Goal: Task Accomplishment & Management: Manage account settings

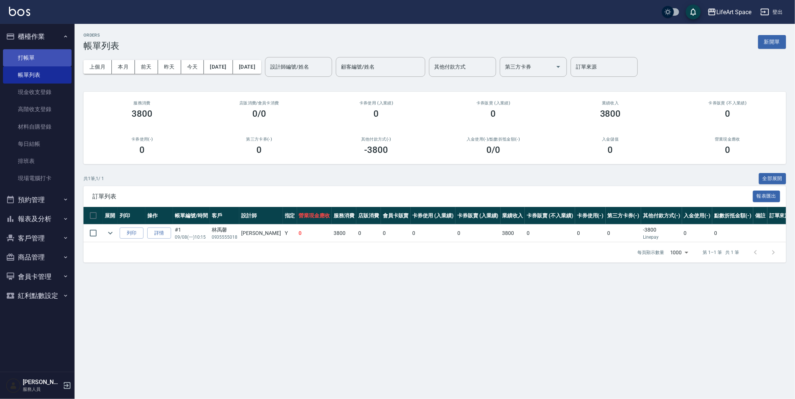
click at [55, 56] on link "打帳單" at bounding box center [37, 57] width 69 height 17
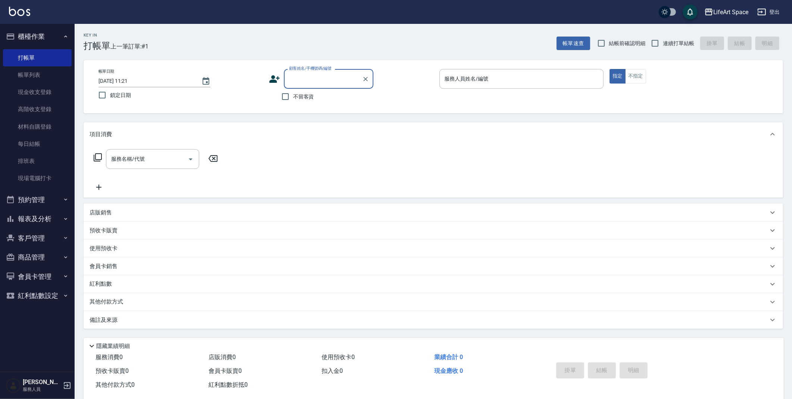
click at [98, 212] on p "店販銷售" at bounding box center [100, 213] width 22 height 8
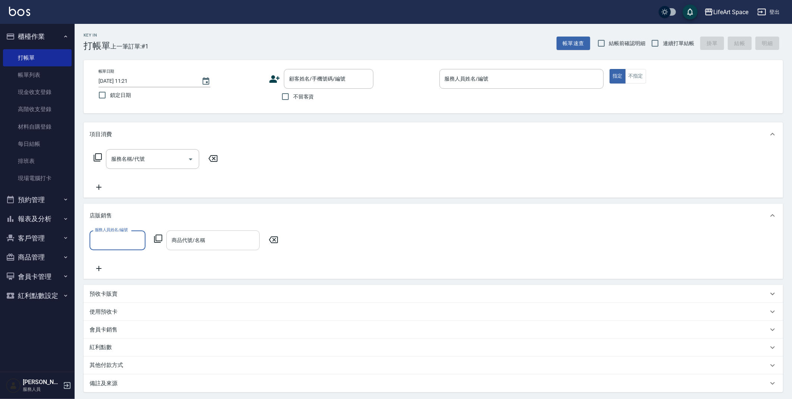
click at [224, 234] on input "商品代號/名稱" at bounding box center [213, 240] width 87 height 13
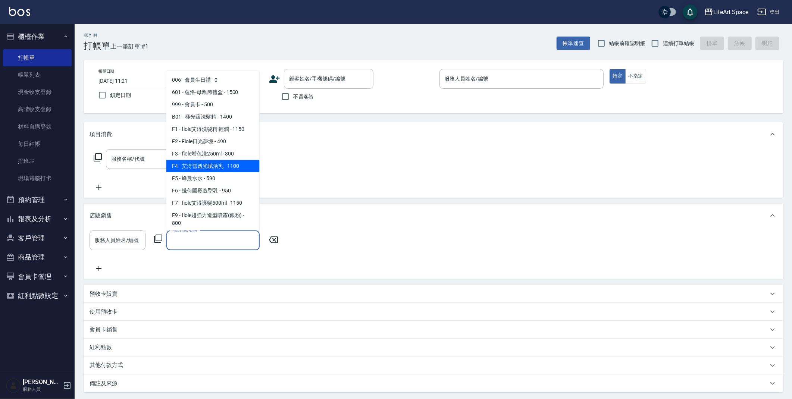
click at [159, 242] on icon at bounding box center [158, 238] width 9 height 9
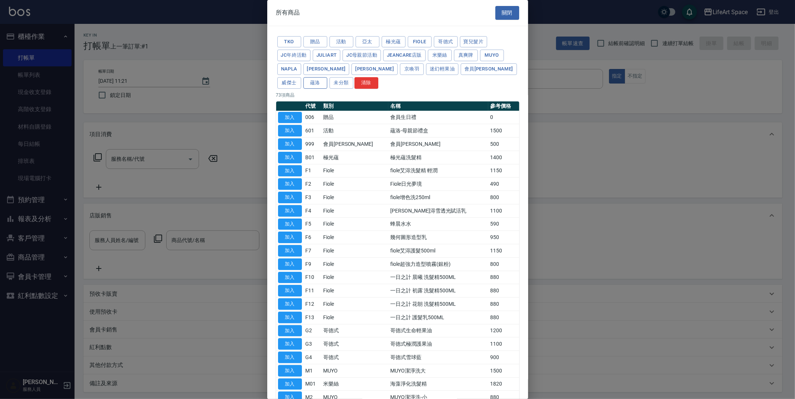
click at [327, 77] on button "蘊洛" at bounding box center [316, 83] width 24 height 12
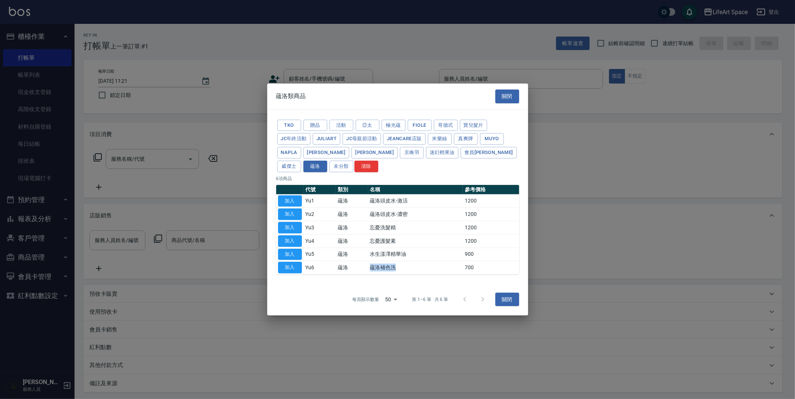
drag, startPoint x: 372, startPoint y: 268, endPoint x: 396, endPoint y: 269, distance: 24.6
click at [396, 269] on td "蘊洛補色洗" at bounding box center [415, 267] width 95 height 13
click at [403, 270] on td "蘊洛補色洗" at bounding box center [415, 267] width 95 height 13
click at [508, 302] on button "關閉" at bounding box center [508, 300] width 24 height 14
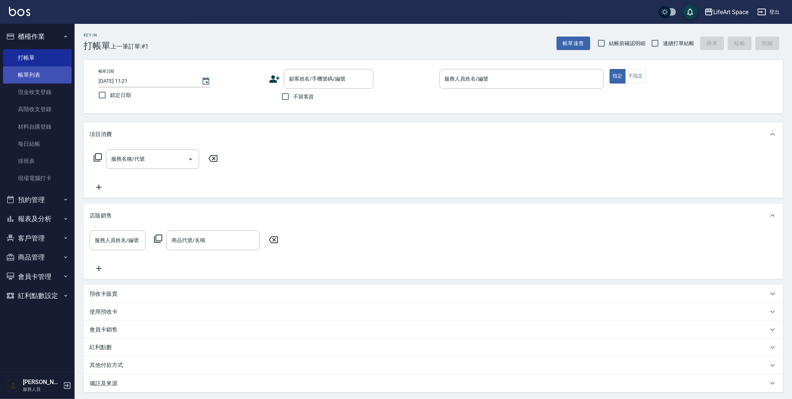
click at [51, 72] on link "帳單列表" at bounding box center [37, 74] width 69 height 17
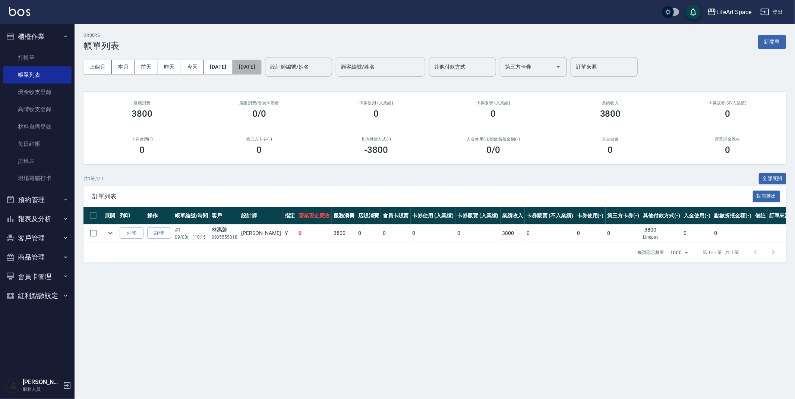
click at [261, 68] on button "[DATE]" at bounding box center [247, 67] width 28 height 14
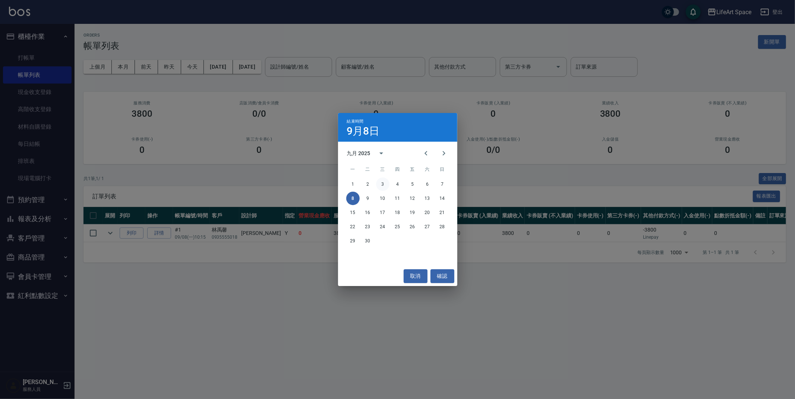
click at [381, 184] on button "3" at bounding box center [382, 183] width 13 height 13
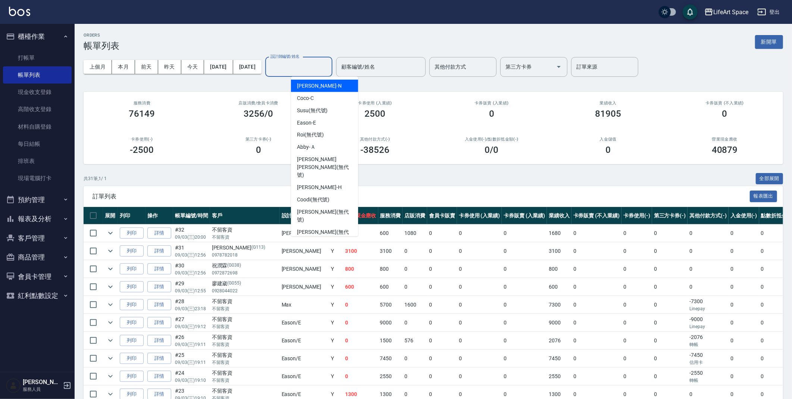
click at [329, 69] on input "設計師編號/姓名" at bounding box center [298, 66] width 60 height 13
click at [324, 182] on div "[PERSON_NAME]" at bounding box center [324, 188] width 67 height 12
type input "[PERSON_NAME]"
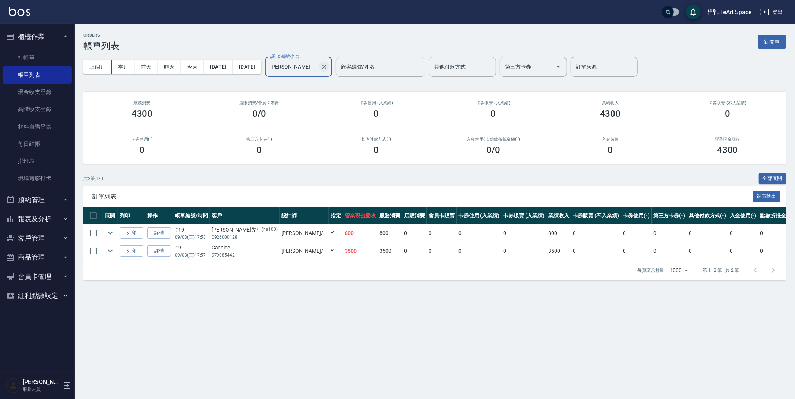
click at [328, 68] on icon "Clear" at bounding box center [324, 66] width 7 height 7
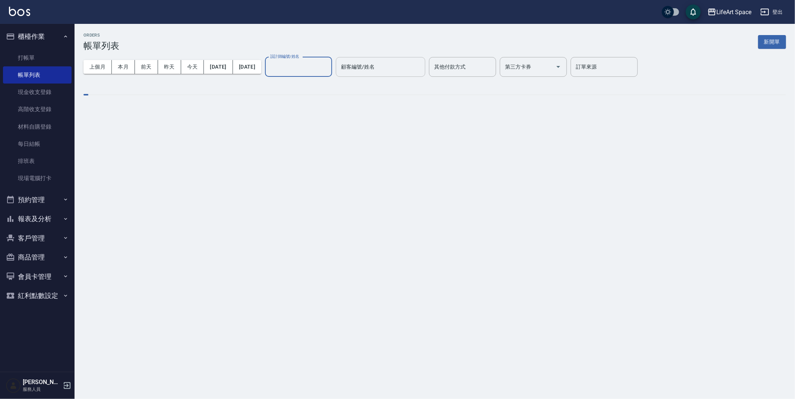
click at [416, 68] on input "顧客編號/姓名" at bounding box center [380, 66] width 83 height 13
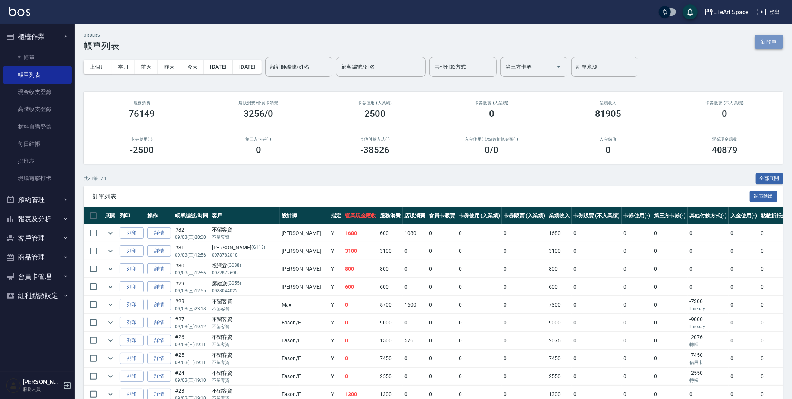
click at [773, 43] on button "新開單" at bounding box center [769, 42] width 28 height 14
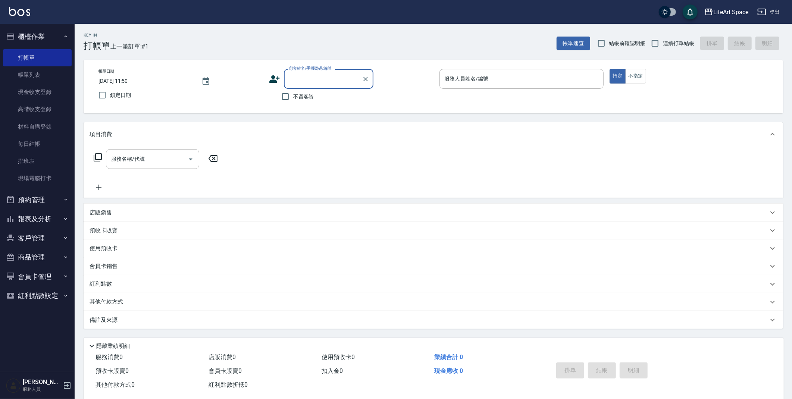
click at [336, 79] on input "顧客姓名/手機號碼/編號" at bounding box center [323, 78] width 72 height 13
type input "ㄑ"
click at [314, 96] on li "[PERSON_NAME]/0922259663/" at bounding box center [328, 98] width 89 height 12
type input "[PERSON_NAME]/0922259663/"
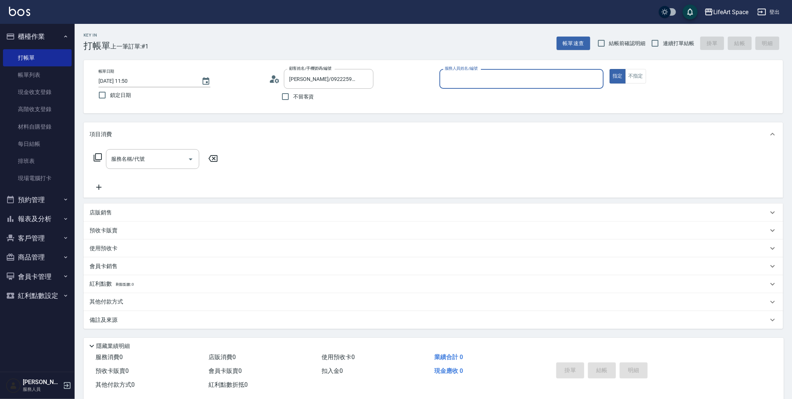
type input "[PERSON_NAME]"
click at [158, 161] on input "服務名稱/代號" at bounding box center [146, 158] width 75 height 13
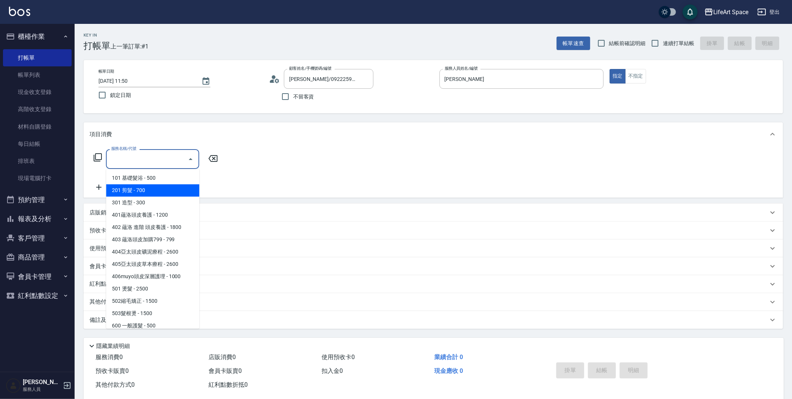
click at [150, 190] on span "201 剪髮 - 700" at bounding box center [152, 190] width 93 height 12
type input "201 剪髮(201)"
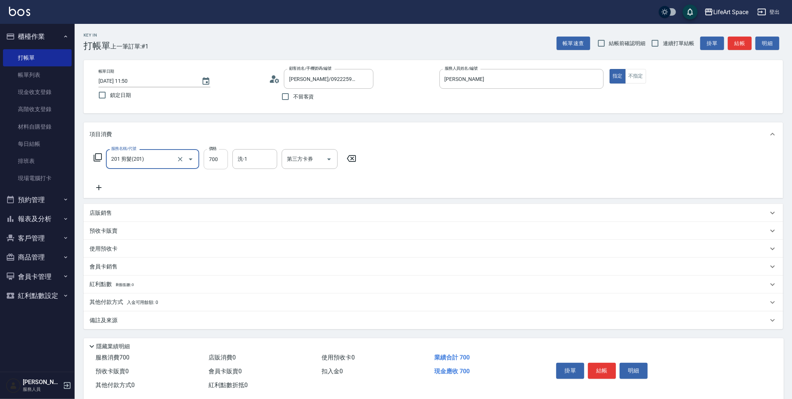
drag, startPoint x: 218, startPoint y: 158, endPoint x: 215, endPoint y: 160, distance: 3.8
click at [218, 158] on input "700" at bounding box center [216, 159] width 24 height 20
type input "800"
click at [201, 82] on icon "Choose date, selected date is 2025-09-08" at bounding box center [205, 81] width 9 height 9
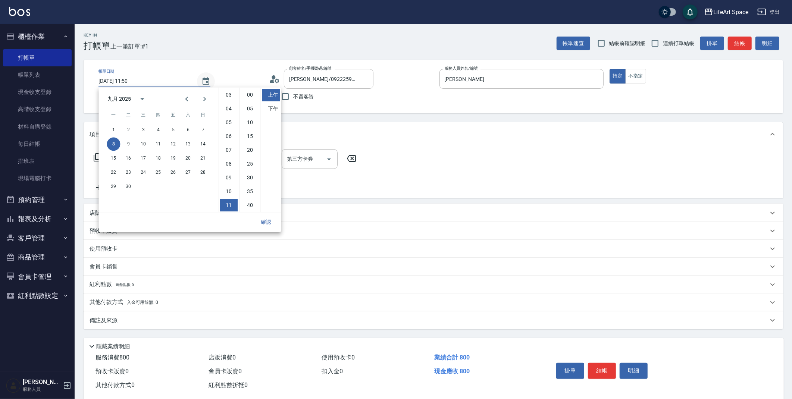
scroll to position [41, 0]
click at [145, 131] on button "3" at bounding box center [142, 129] width 13 height 13
type input "[DATE] 11:50"
click at [265, 219] on button "確認" at bounding box center [266, 222] width 24 height 14
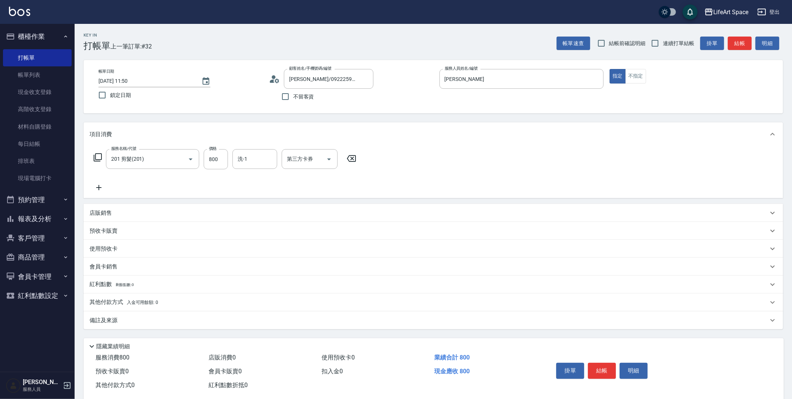
click at [108, 321] on p "備註及來源" at bounding box center [103, 321] width 28 height 8
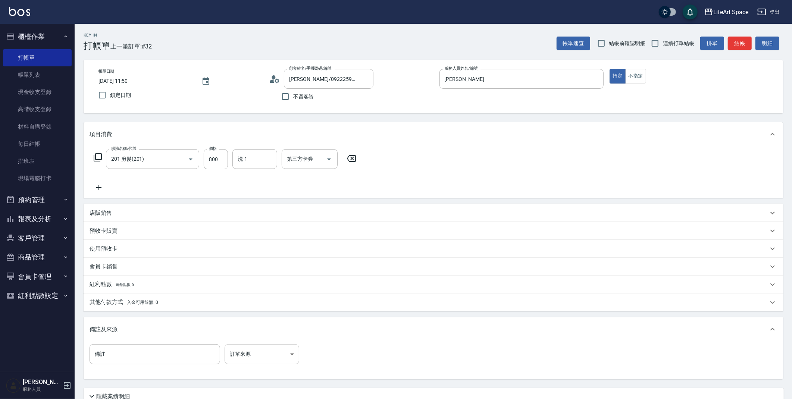
click at [245, 354] on body "LifeArt Space 登出 櫃檯作業 打帳單 帳單列表 現金收支登錄 高階收支登錄 材料自購登錄 每日結帳 排班表 現場電腦打卡 預約管理 預約管理 單…" at bounding box center [396, 230] width 792 height 460
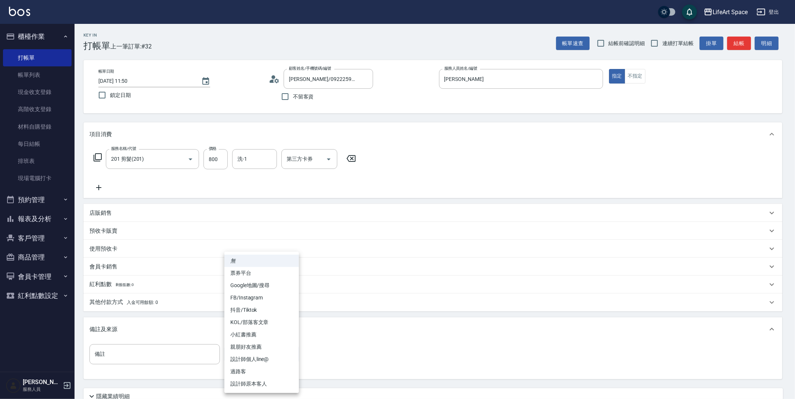
click at [242, 382] on li "設計師原本客人" at bounding box center [261, 384] width 75 height 12
type input "設計師原本客人"
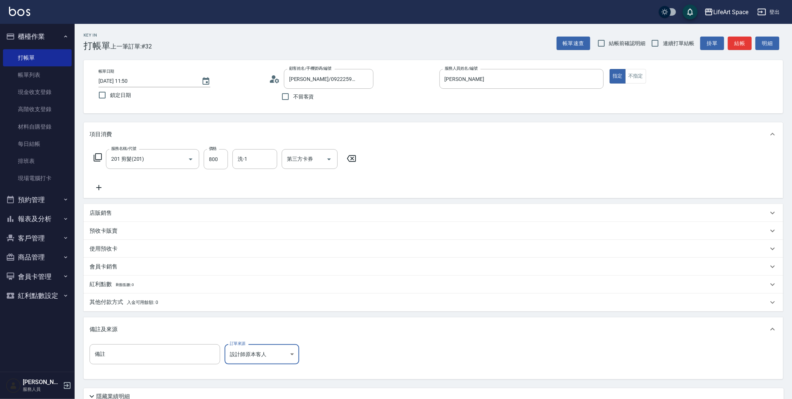
click at [443, 321] on div "備註及來源" at bounding box center [433, 329] width 699 height 24
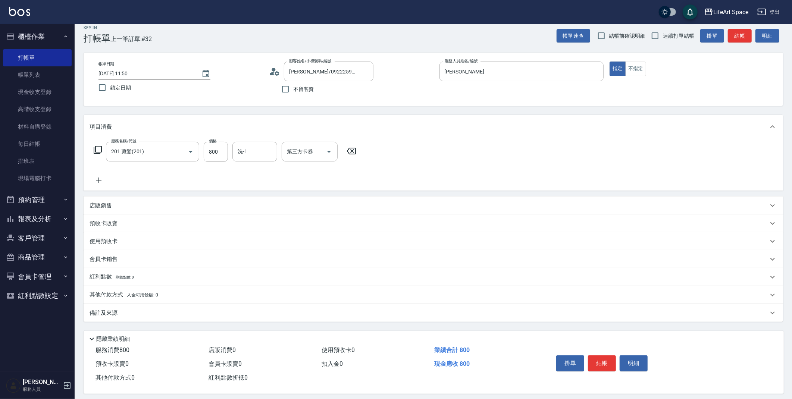
scroll to position [13, 0]
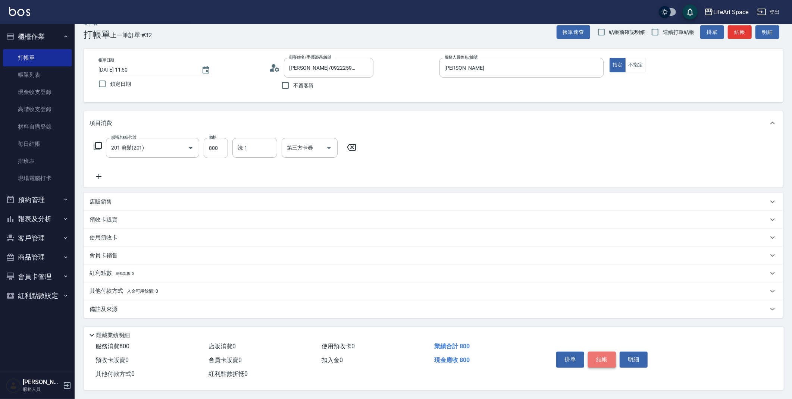
click at [609, 358] on button "結帳" at bounding box center [602, 360] width 28 height 16
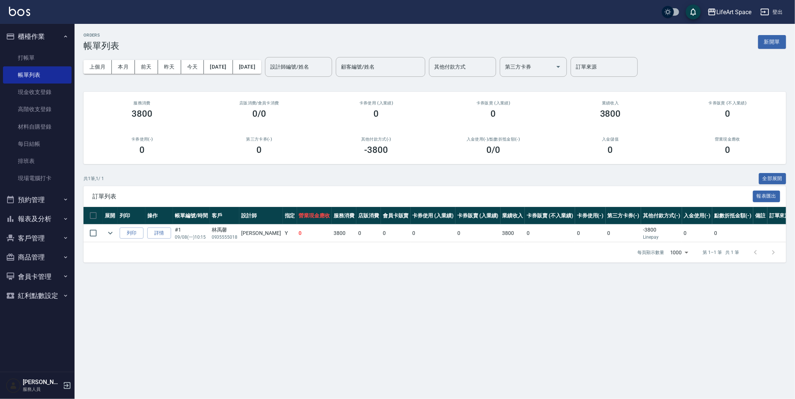
click at [767, 42] on button "新開單" at bounding box center [772, 42] width 28 height 14
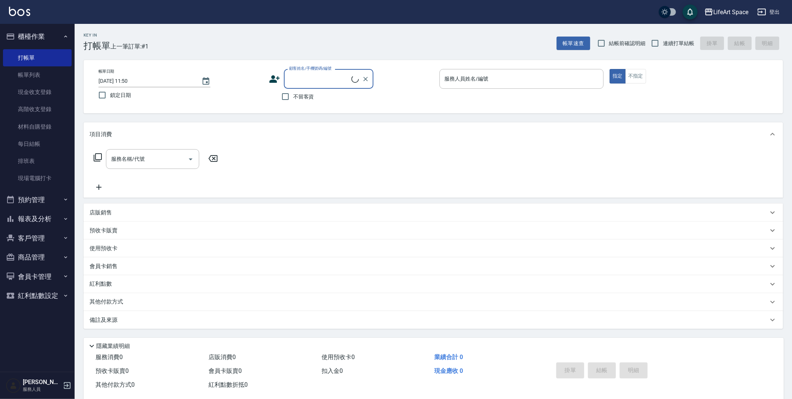
click at [313, 74] on input "顧客姓名/手機號碼/編號" at bounding box center [319, 78] width 64 height 13
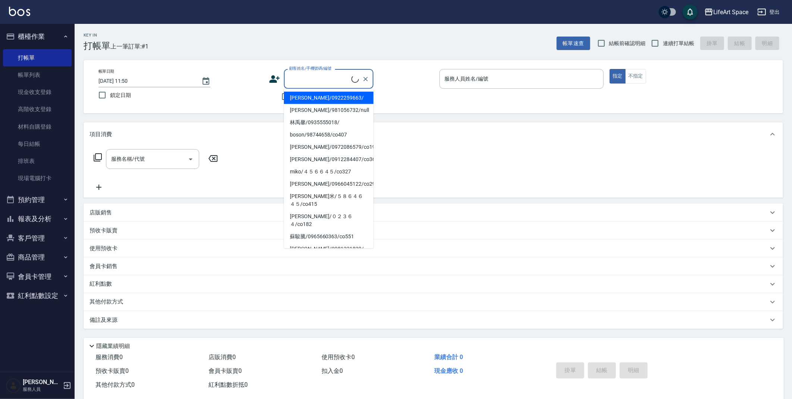
type input "g"
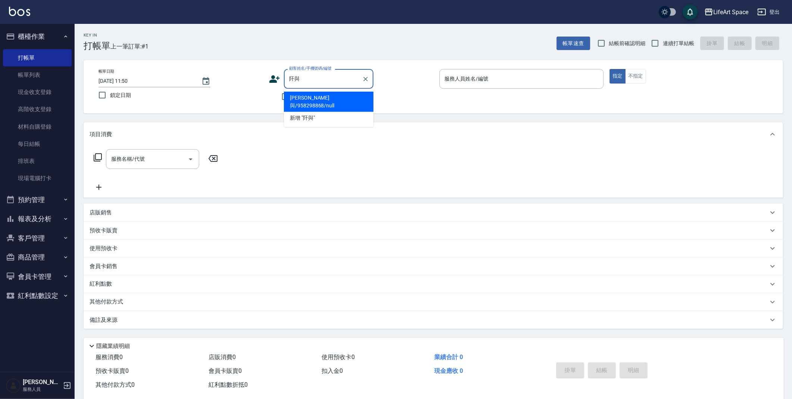
click at [346, 100] on li "[PERSON_NAME]與/958298868/null" at bounding box center [328, 102] width 89 height 20
type input "[PERSON_NAME]與/958298868/null"
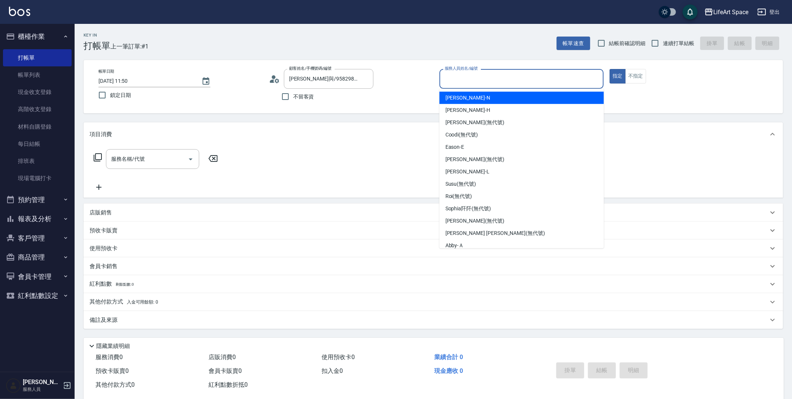
click at [492, 78] on input "服務人員姓名/編號" at bounding box center [522, 78] width 158 height 13
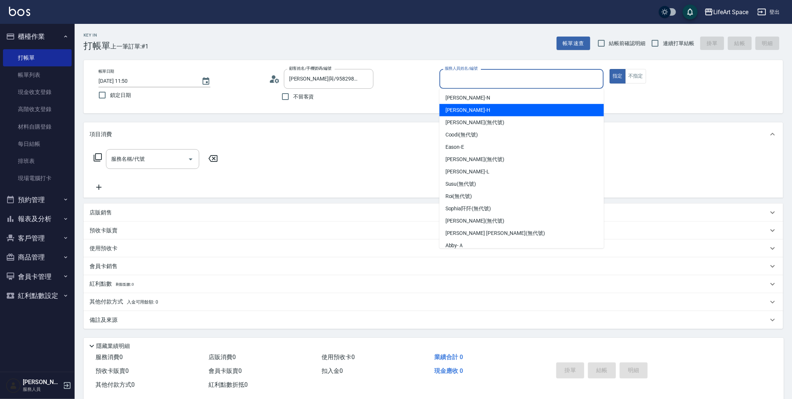
click at [462, 106] on span "[PERSON_NAME]" at bounding box center [467, 110] width 45 height 8
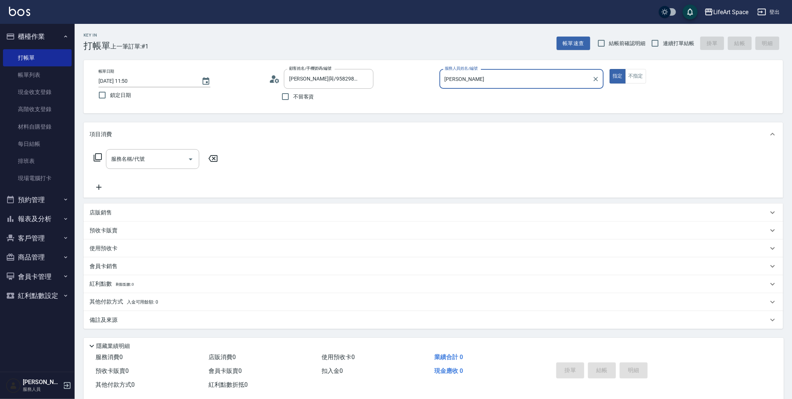
type input "[PERSON_NAME]"
click at [163, 158] on input "服務名稱/代號" at bounding box center [146, 158] width 75 height 13
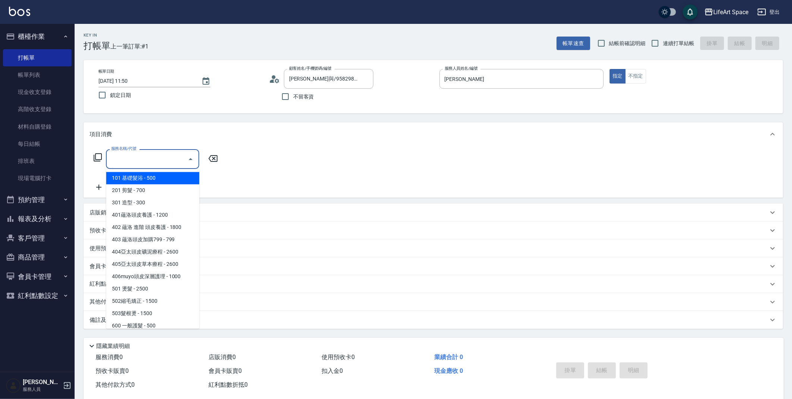
click at [142, 196] on span "201 剪髮 - 700" at bounding box center [152, 190] width 93 height 12
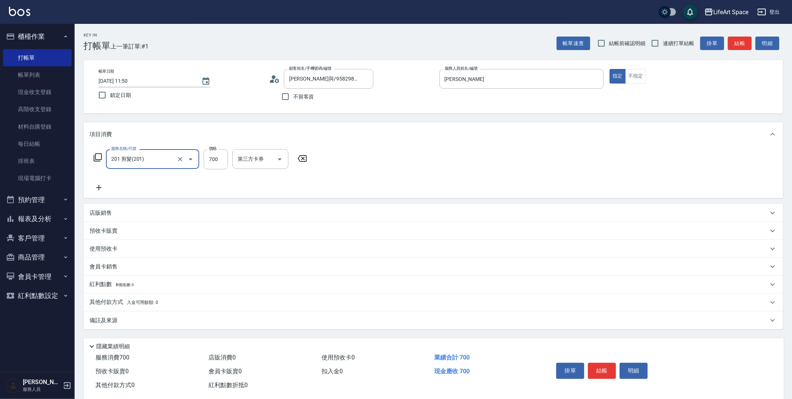
type input "201 剪髮(201)"
click at [221, 166] on input "700" at bounding box center [216, 159] width 24 height 20
type input "800"
click at [208, 83] on icon "Choose date, selected date is 2025-09-08" at bounding box center [205, 81] width 9 height 9
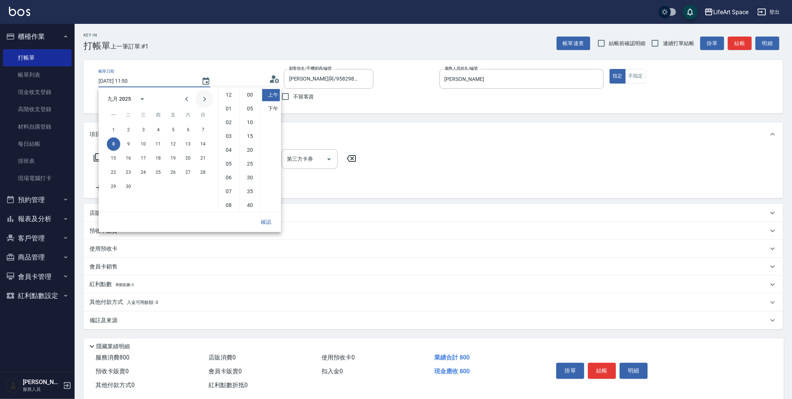
scroll to position [41, 0]
click at [146, 127] on button "3" at bounding box center [142, 129] width 13 height 13
type input "[DATE] 11:50"
click at [276, 221] on button "確認" at bounding box center [266, 222] width 24 height 14
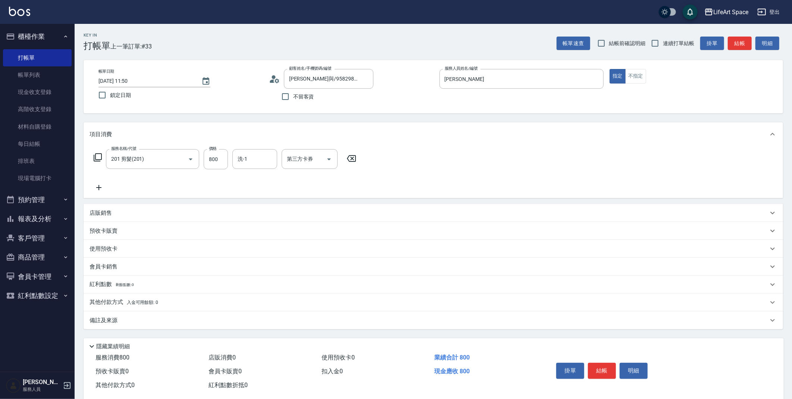
click at [229, 322] on div "備註及來源" at bounding box center [428, 321] width 678 height 8
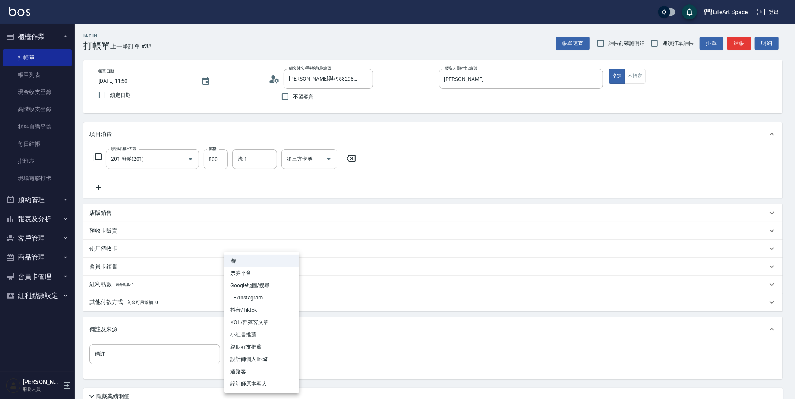
click at [282, 357] on body "LifeArt Space 登出 櫃檯作業 打帳單 帳單列表 現金收支登錄 高階收支登錄 材料自購登錄 每日結帳 排班表 現場電腦打卡 預約管理 預約管理 單…" at bounding box center [397, 230] width 795 height 460
click at [252, 384] on li "設計師原本客人" at bounding box center [261, 384] width 75 height 12
type input "設計師原本客人"
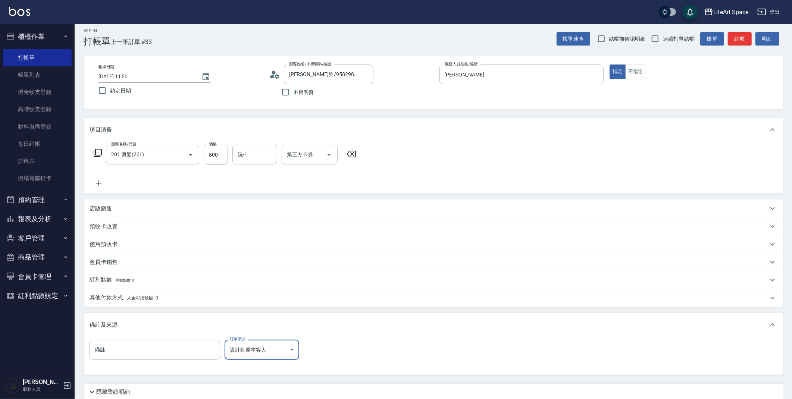
scroll to position [64, 0]
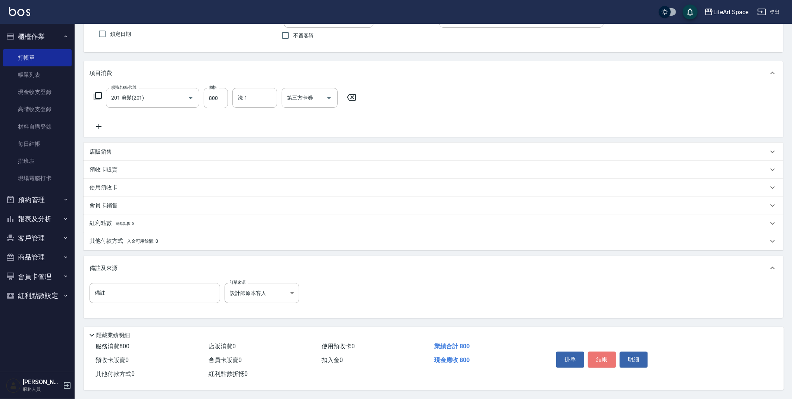
click at [605, 355] on button "結帳" at bounding box center [602, 360] width 28 height 16
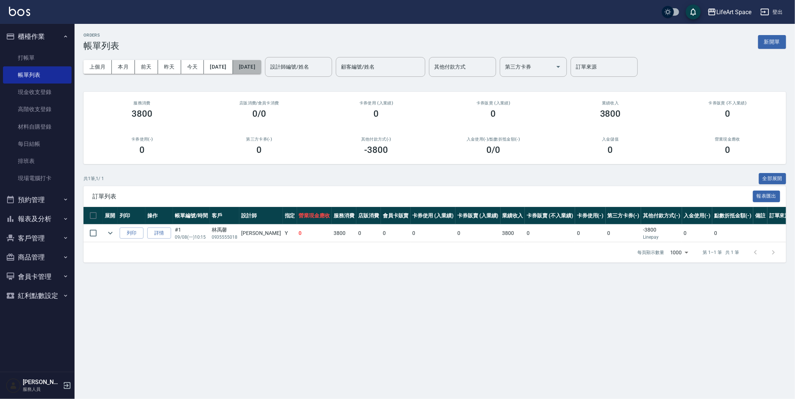
click at [261, 66] on button "[DATE]" at bounding box center [247, 67] width 28 height 14
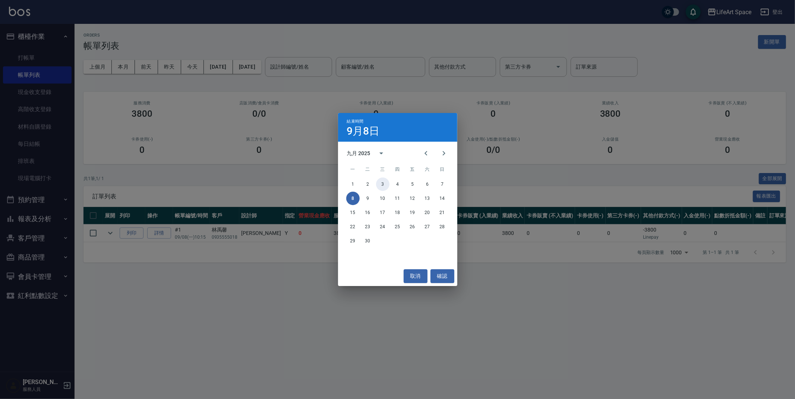
click at [382, 184] on button "3" at bounding box center [382, 183] width 13 height 13
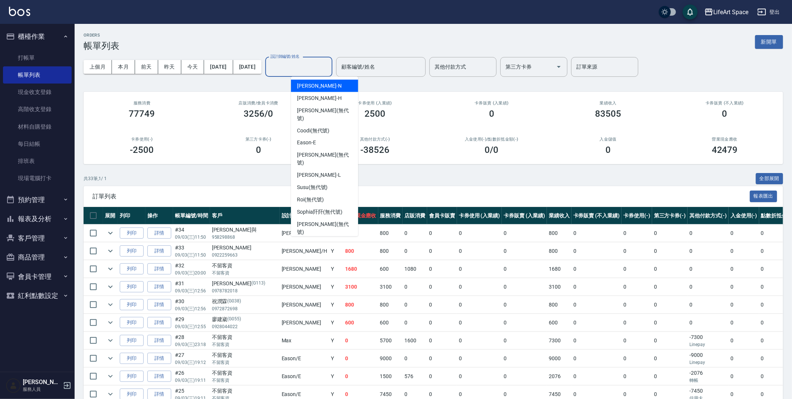
click at [327, 70] on input "設計師編號/姓名" at bounding box center [298, 66] width 60 height 13
click at [333, 94] on div "[PERSON_NAME]" at bounding box center [324, 98] width 67 height 12
type input "[PERSON_NAME]"
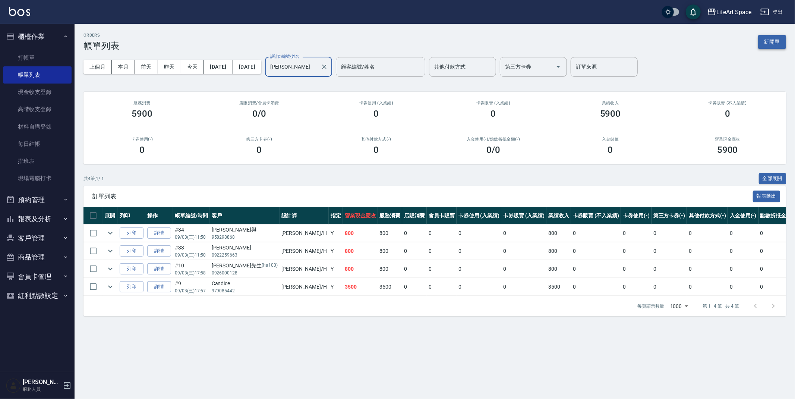
click at [774, 46] on button "新開單" at bounding box center [772, 42] width 28 height 14
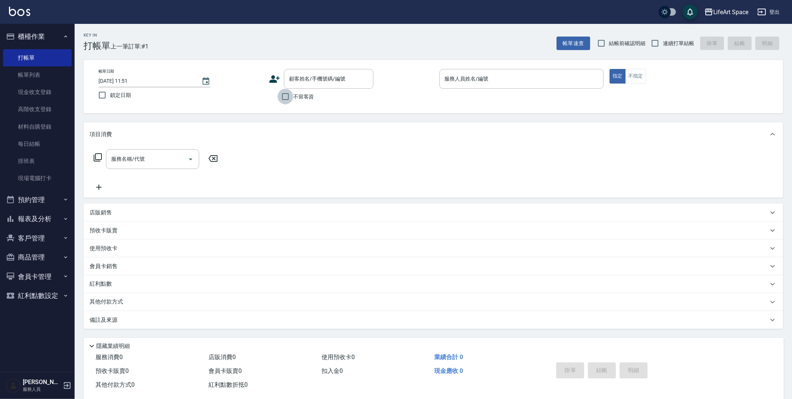
click at [287, 97] on input "不留客資" at bounding box center [285, 97] width 16 height 16
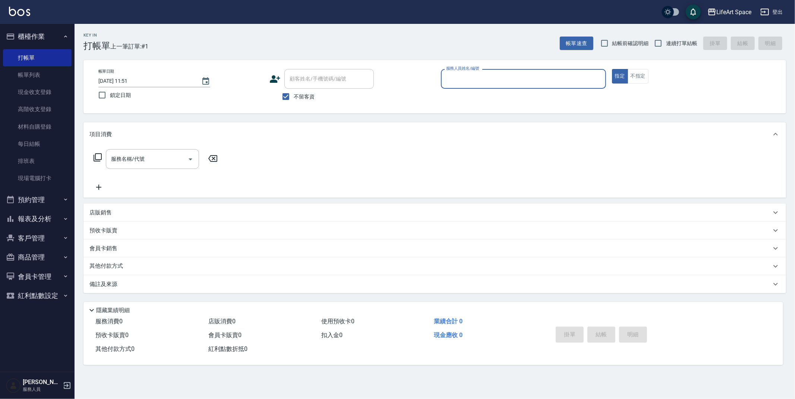
drag, startPoint x: 286, startPoint y: 96, endPoint x: 298, endPoint y: 85, distance: 15.9
click at [287, 96] on input "不留客資" at bounding box center [286, 97] width 16 height 16
checkbox input "false"
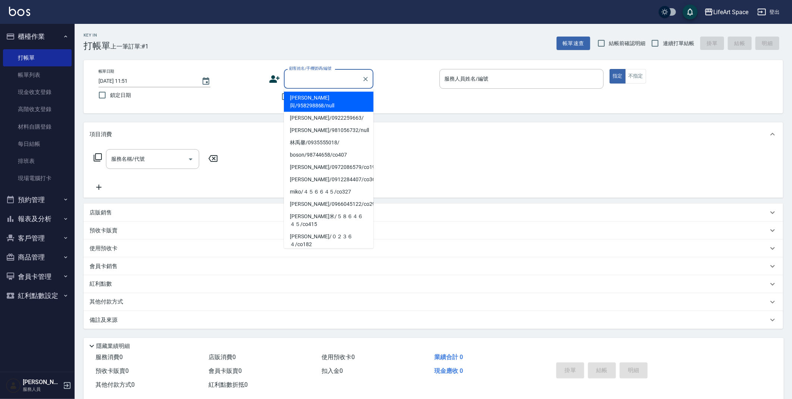
click at [304, 81] on input "顧客姓名/手機號碼/編號" at bounding box center [323, 78] width 72 height 13
type input "f"
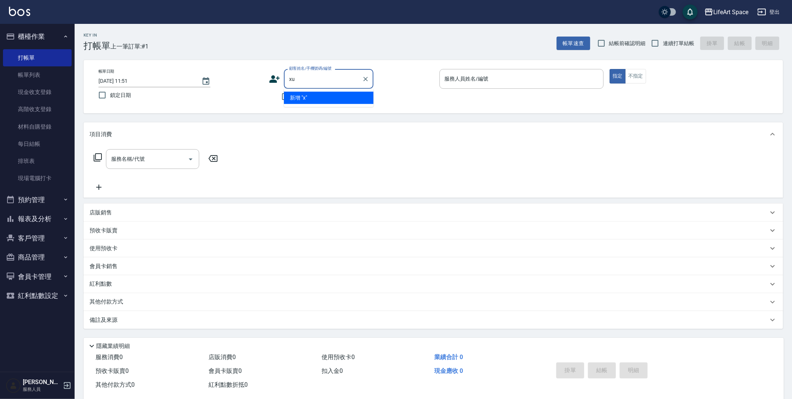
type input "x"
click at [297, 95] on li "[PERSON_NAME]/0983230697/" at bounding box center [328, 98] width 89 height 12
type input "[PERSON_NAME]/0983230697/"
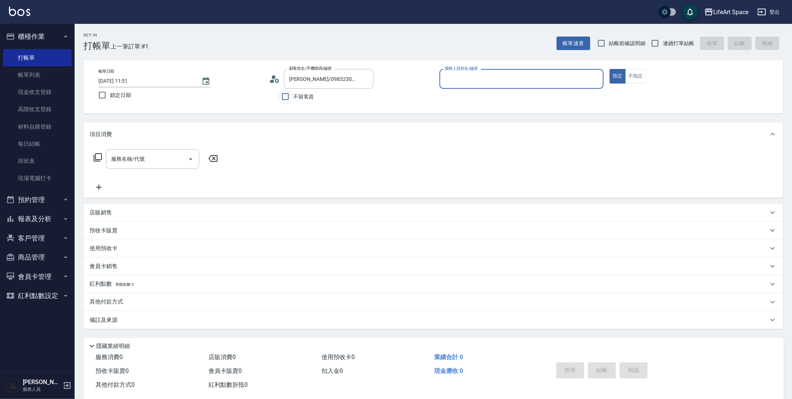
type input "[PERSON_NAME]"
click at [138, 161] on input "服務名稱/代號" at bounding box center [146, 158] width 75 height 13
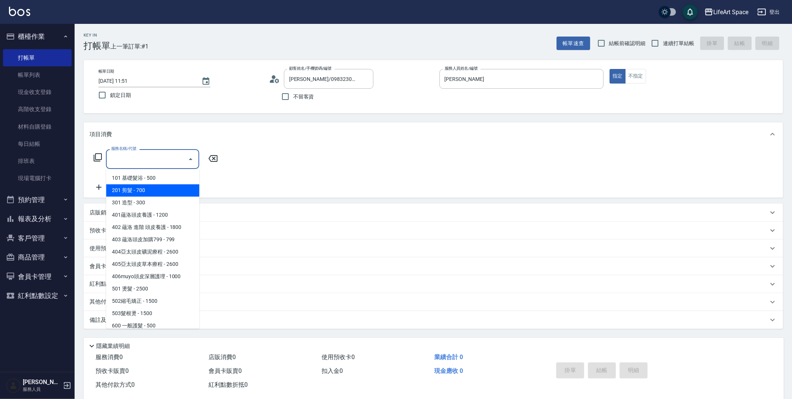
drag, startPoint x: 133, startPoint y: 189, endPoint x: 149, endPoint y: 183, distance: 16.5
click at [133, 189] on span "201 剪髮 - 700" at bounding box center [152, 190] width 93 height 12
type input "201 剪髮(201)"
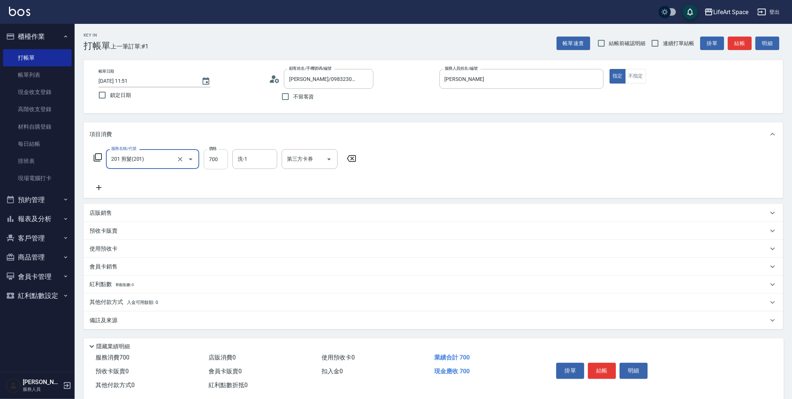
click at [222, 163] on input "700" at bounding box center [216, 159] width 24 height 20
type input "800"
click at [120, 321] on div "備註及來源" at bounding box center [428, 321] width 678 height 8
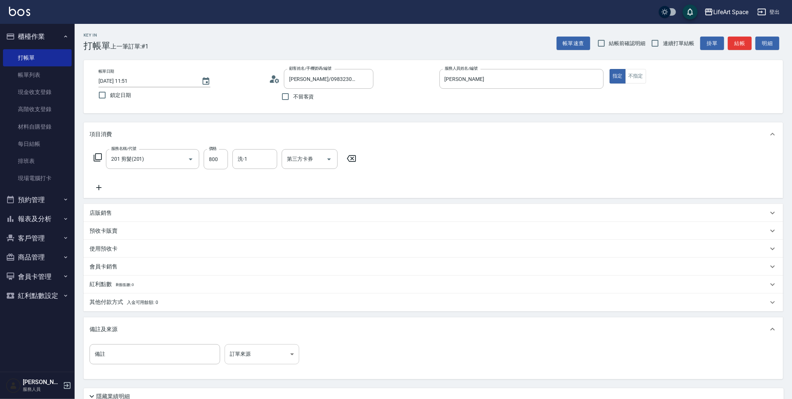
click at [243, 350] on body "LifeArt Space 登出 櫃檯作業 打帳單 帳單列表 現金收支登錄 高階收支登錄 材料自購登錄 每日結帳 排班表 現場電腦打卡 預約管理 預約管理 單…" at bounding box center [396, 230] width 792 height 460
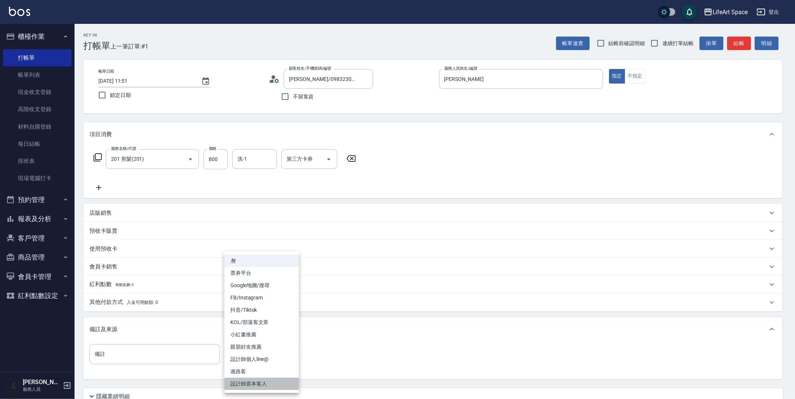
click at [236, 384] on li "設計師原本客人" at bounding box center [261, 384] width 75 height 12
type input "設計師原本客人"
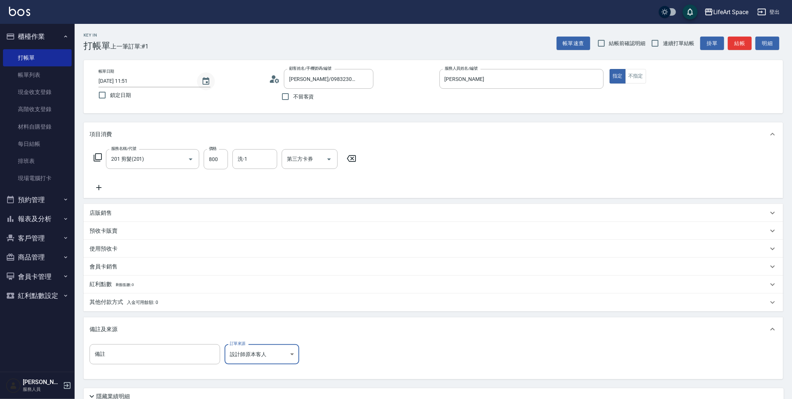
click at [205, 84] on icon "Choose date, selected date is 2025-09-08" at bounding box center [205, 80] width 7 height 7
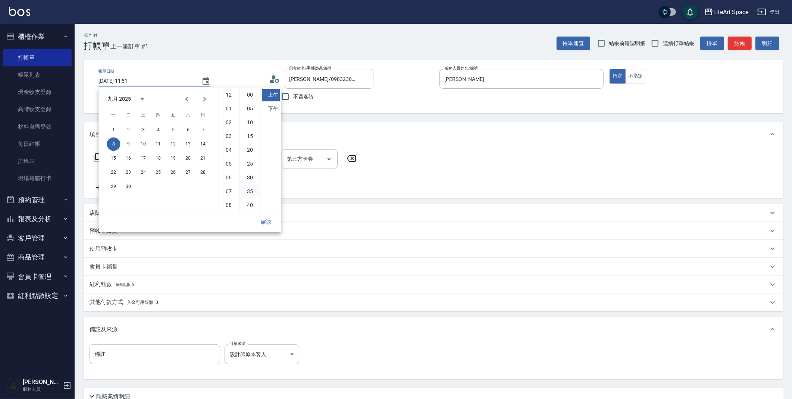
scroll to position [41, 0]
click at [142, 130] on button "3" at bounding box center [142, 129] width 13 height 13
type input "[DATE] 11:51"
click at [265, 220] on button "確認" at bounding box center [266, 222] width 24 height 14
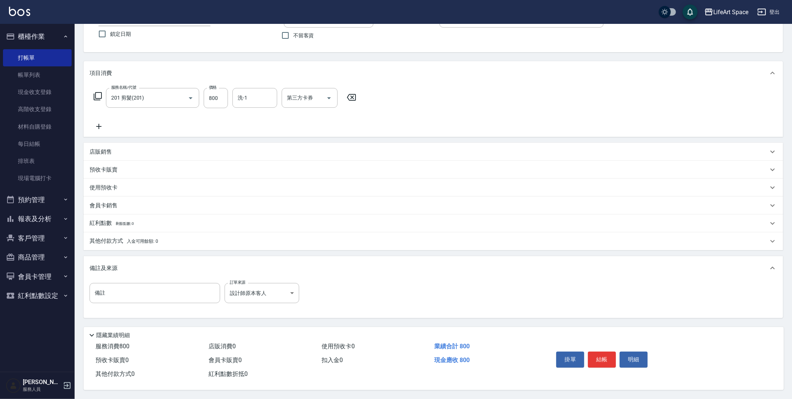
scroll to position [64, 0]
click at [598, 361] on button "結帳" at bounding box center [602, 360] width 28 height 16
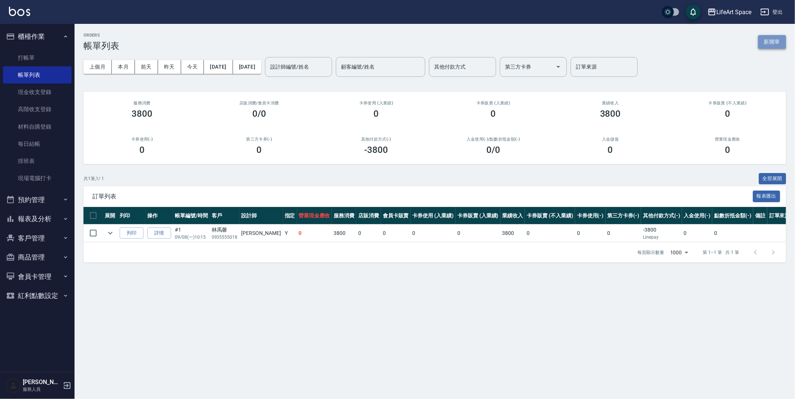
click at [770, 35] on button "新開單" at bounding box center [772, 42] width 28 height 14
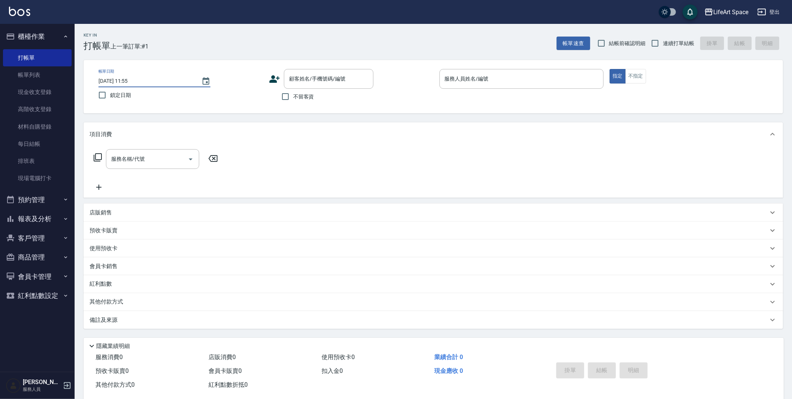
click at [126, 80] on input "[DATE] 11:55" at bounding box center [145, 81] width 95 height 12
type input "[DATE] 11:55"
click at [327, 86] on div "顧客姓名/手機號碼/編號" at bounding box center [328, 79] width 89 height 20
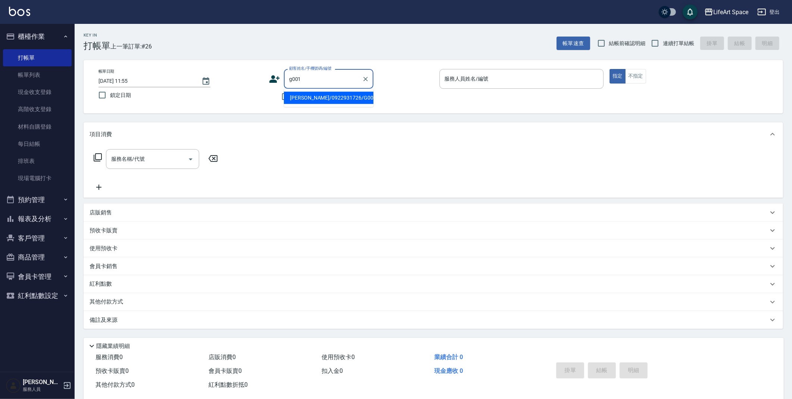
click at [318, 79] on input "g001" at bounding box center [323, 78] width 72 height 13
click at [307, 98] on li "[PERSON_NAME]/0922931726/G001" at bounding box center [328, 98] width 89 height 12
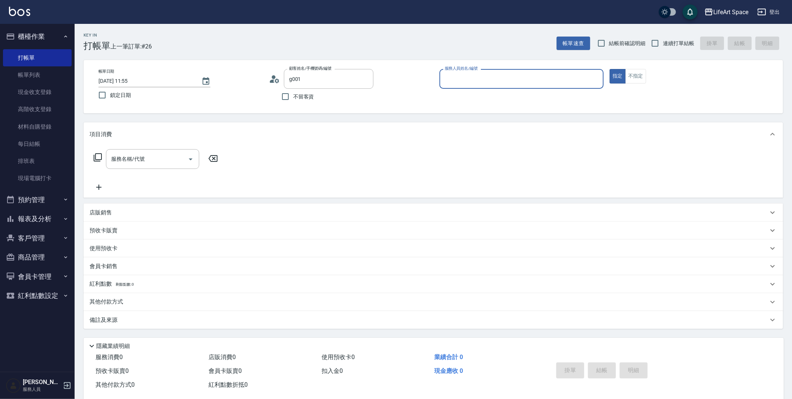
type input "[PERSON_NAME]/0922931726/G001"
type input "[PERSON_NAME](無代號)"
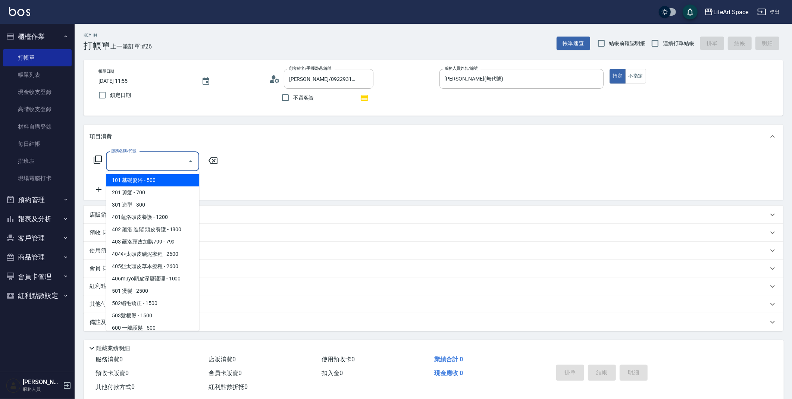
click at [141, 161] on input "服務名稱/代號" at bounding box center [146, 161] width 75 height 13
click at [161, 193] on span "201 剪髮 - 700" at bounding box center [152, 192] width 93 height 12
type input "201 剪髮(201)"
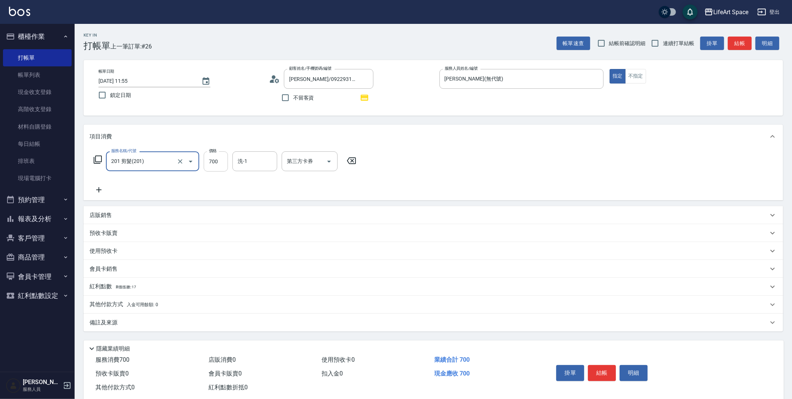
click at [225, 159] on input "700" at bounding box center [216, 161] width 24 height 20
drag, startPoint x: 222, startPoint y: 162, endPoint x: 196, endPoint y: 164, distance: 26.1
click at [196, 164] on div "服務名稱/代號 201 剪髮(201) 服務名稱/代號 價格 800 價格 洗-1 洗-1 第三方卡券 第三方卡券" at bounding box center [224, 161] width 271 height 20
drag, startPoint x: 221, startPoint y: 163, endPoint x: 208, endPoint y: 163, distance: 13.4
click at [209, 163] on input "800" at bounding box center [216, 161] width 24 height 20
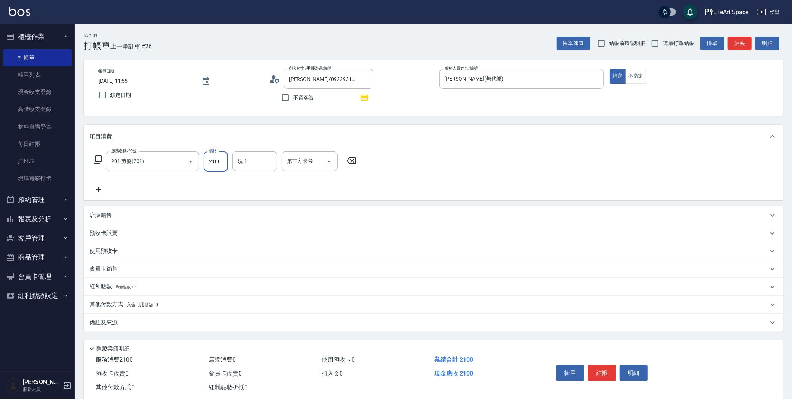
type input "2100"
click at [116, 285] on span "剩餘點數: 17" at bounding box center [126, 287] width 21 height 4
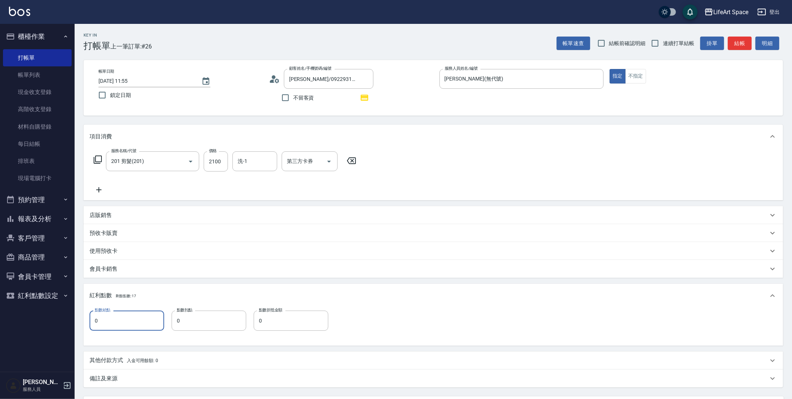
click at [120, 317] on input "0" at bounding box center [126, 321] width 75 height 20
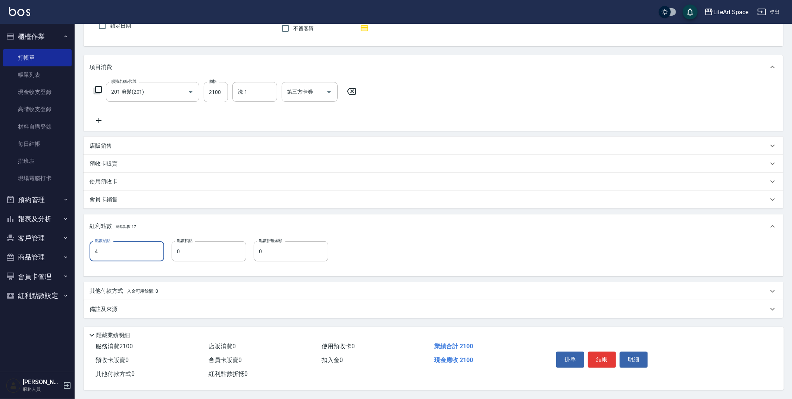
scroll to position [72, 0]
type input "4"
click at [133, 309] on div "備註及來源" at bounding box center [428, 309] width 678 height 8
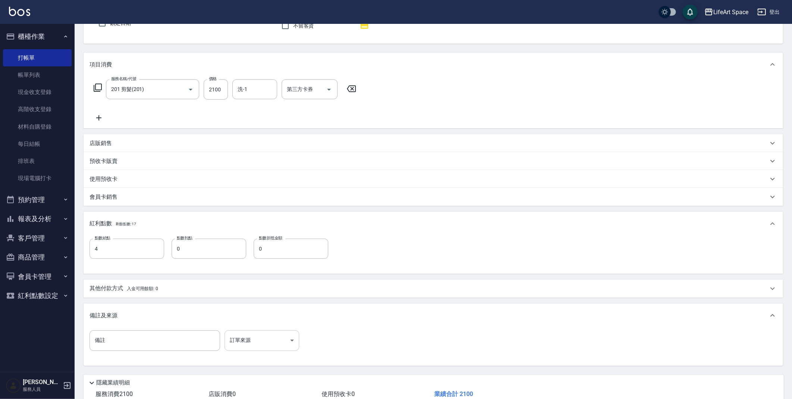
click at [264, 345] on body "LifeArt Space 登出 櫃檯作業 打帳單 帳單列表 現金收支登錄 高階收支登錄 材料自購登錄 每日結帳 排班表 現場電腦打卡 預約管理 預約管理 單…" at bounding box center [396, 187] width 792 height 519
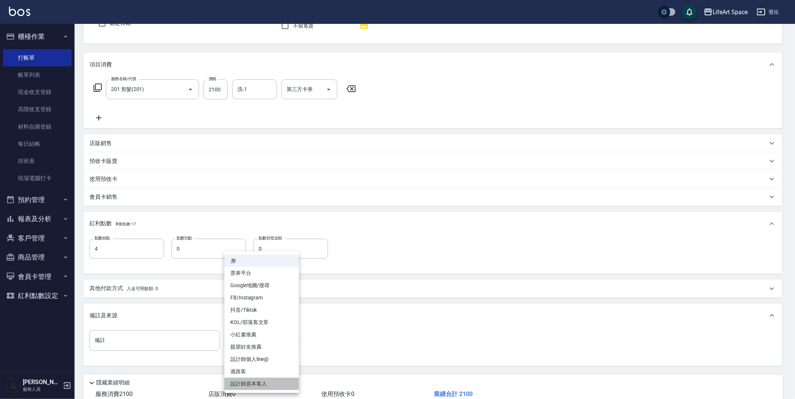
click at [252, 384] on li "設計師原本客人" at bounding box center [261, 384] width 75 height 12
type input "設計師原本客人"
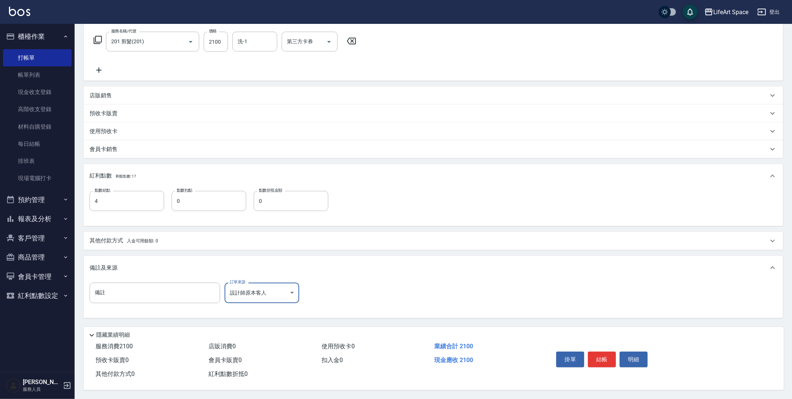
scroll to position [122, 0]
click at [604, 356] on button "結帳" at bounding box center [602, 360] width 28 height 16
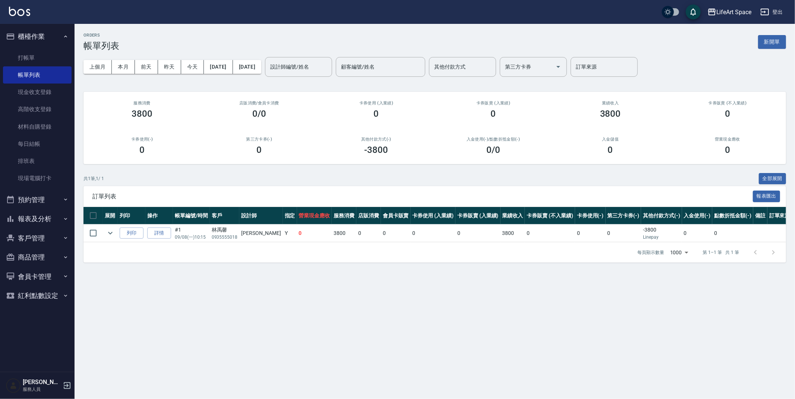
click at [781, 47] on button "新開單" at bounding box center [772, 42] width 28 height 14
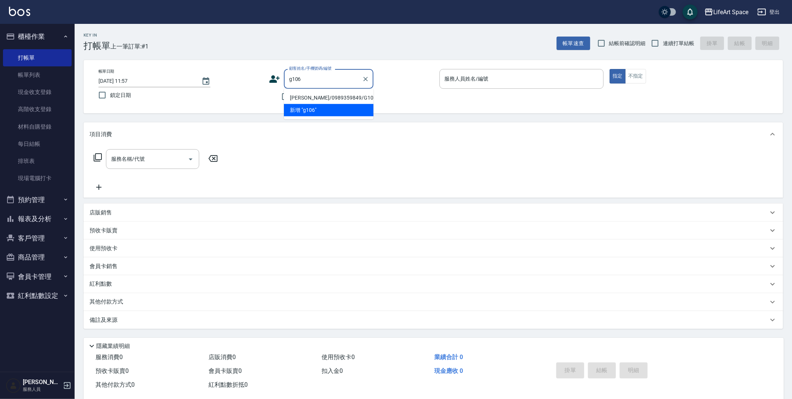
click at [329, 92] on li "[PERSON_NAME]/0989359849/G106" at bounding box center [328, 98] width 89 height 12
type input "[PERSON_NAME]/0989359849/G106"
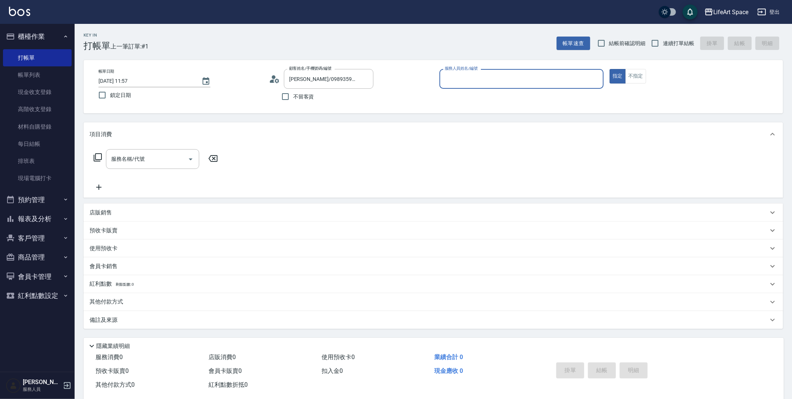
type input "[PERSON_NAME](無代號)"
click at [125, 83] on input "[DATE] 11:57" at bounding box center [145, 81] width 95 height 12
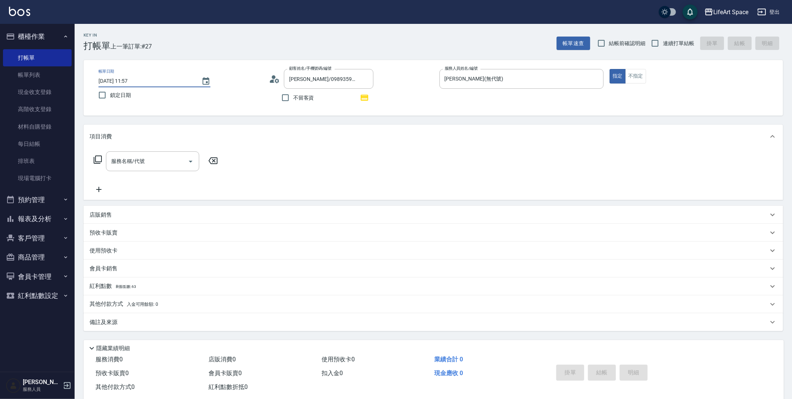
type input "[DATE] 11:57"
drag, startPoint x: 107, startPoint y: 321, endPoint x: 125, endPoint y: 318, distance: 17.3
click at [107, 321] on p "備註及來源" at bounding box center [103, 322] width 28 height 8
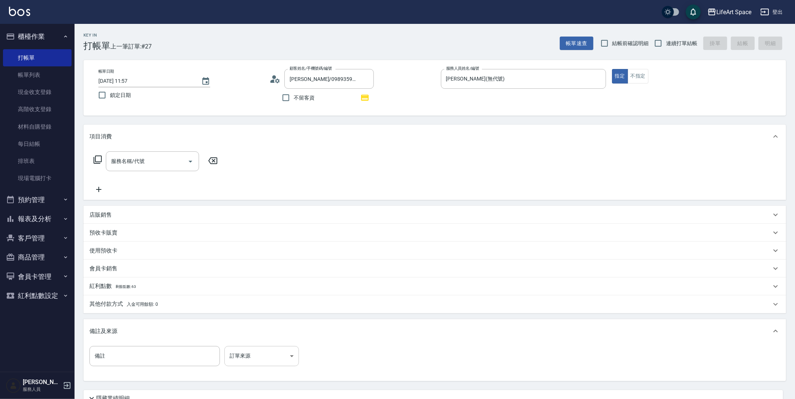
click at [256, 356] on body "LifeArt Space 登出 櫃檯作業 打帳單 帳單列表 現金收支登錄 高階收支登錄 材料自購登錄 每日結帳 排班表 現場電腦打卡 預約管理 預約管理 單…" at bounding box center [397, 231] width 795 height 462
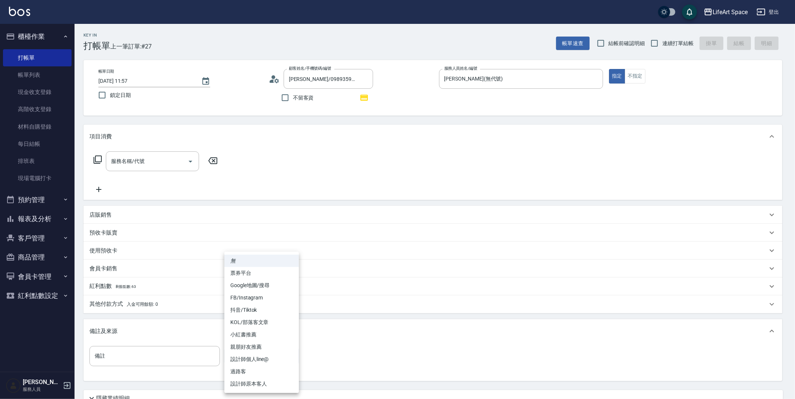
click at [253, 385] on li "設計師原本客人" at bounding box center [261, 384] width 75 height 12
type input "設計師原本客人"
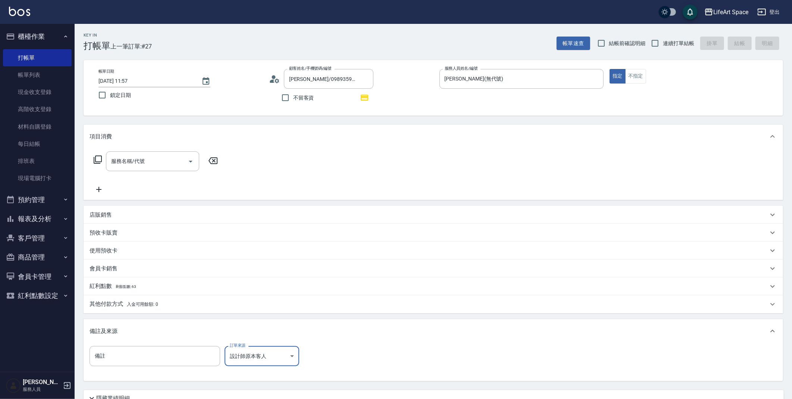
click at [119, 301] on p "其他付款方式 入金可用餘額: 0" at bounding box center [123, 304] width 69 height 8
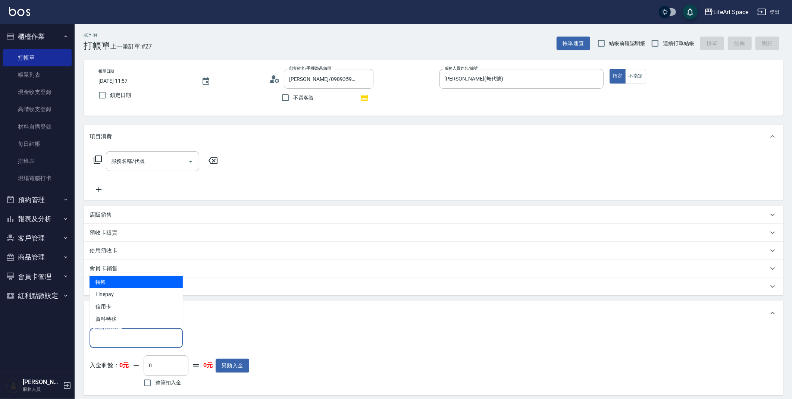
click at [148, 342] on input "其他付款方式" at bounding box center [136, 337] width 87 height 13
click at [119, 281] on span "轉帳" at bounding box center [135, 282] width 93 height 12
type input "轉帳"
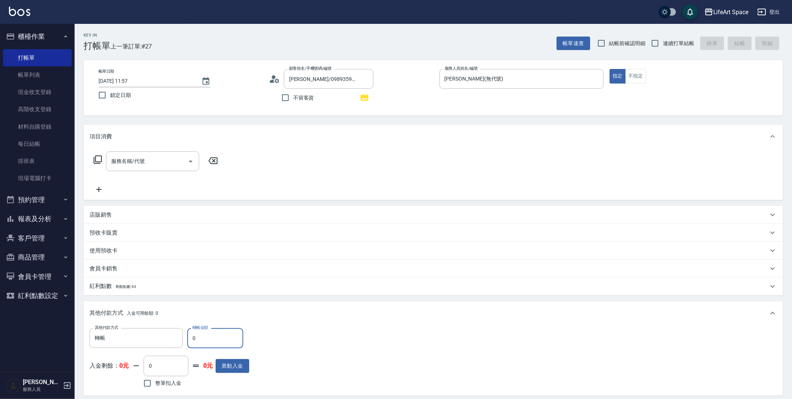
click at [100, 157] on icon at bounding box center [97, 159] width 9 height 9
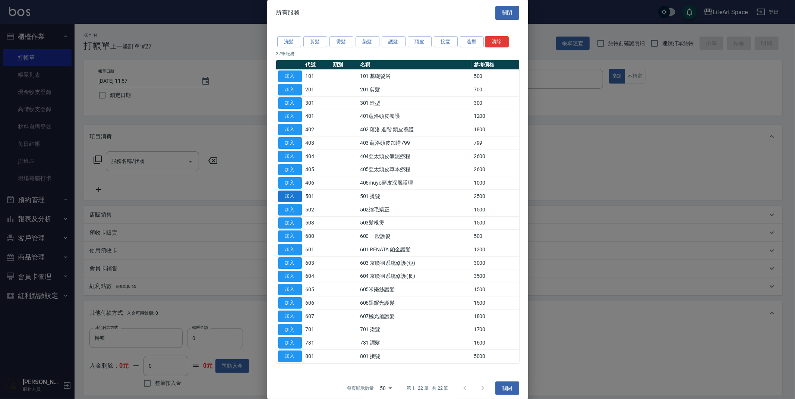
click at [299, 198] on button "加入" at bounding box center [290, 197] width 24 height 12
type input "501 燙髮(501)"
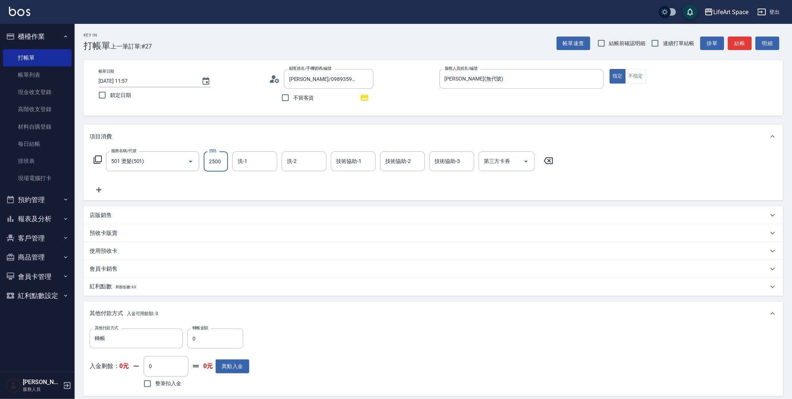
click at [220, 158] on input "2500" at bounding box center [216, 161] width 24 height 20
type input "2400"
click at [156, 289] on div "紅利點數 剩餘點數: 63" at bounding box center [428, 287] width 678 height 8
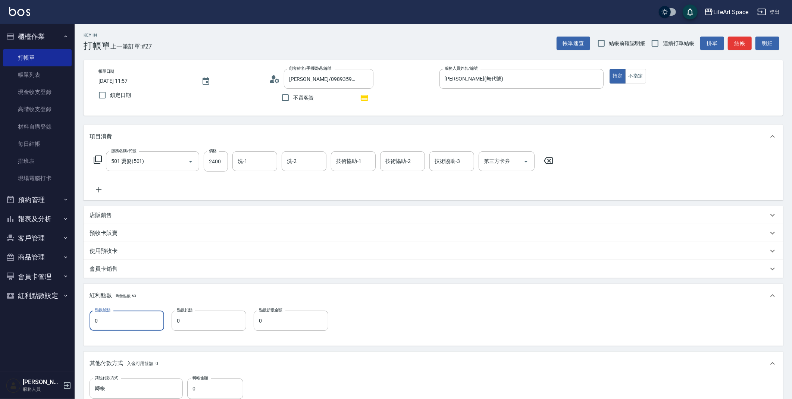
click at [138, 318] on input "0" at bounding box center [126, 321] width 75 height 20
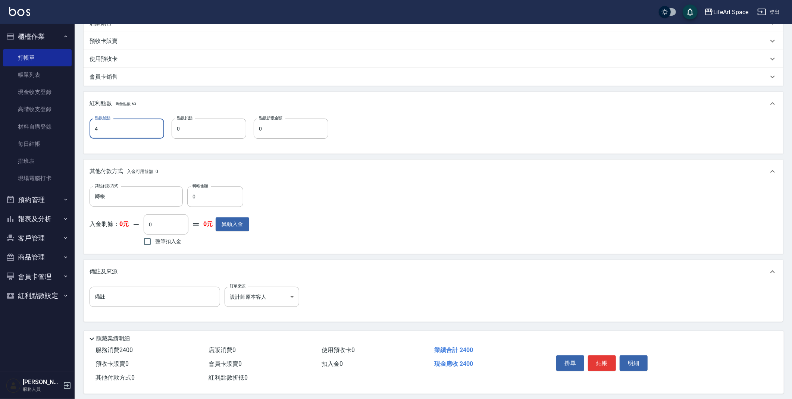
scroll to position [198, 0]
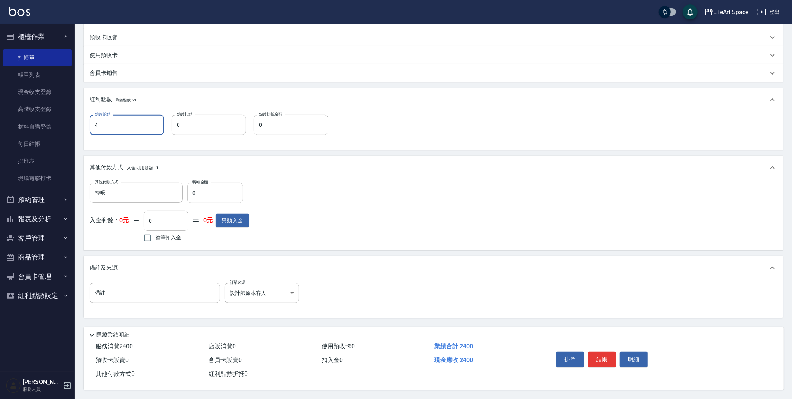
type input "4"
click at [236, 185] on input "0" at bounding box center [215, 193] width 56 height 20
type input "2400"
click at [609, 356] on button "結帳" at bounding box center [602, 360] width 28 height 16
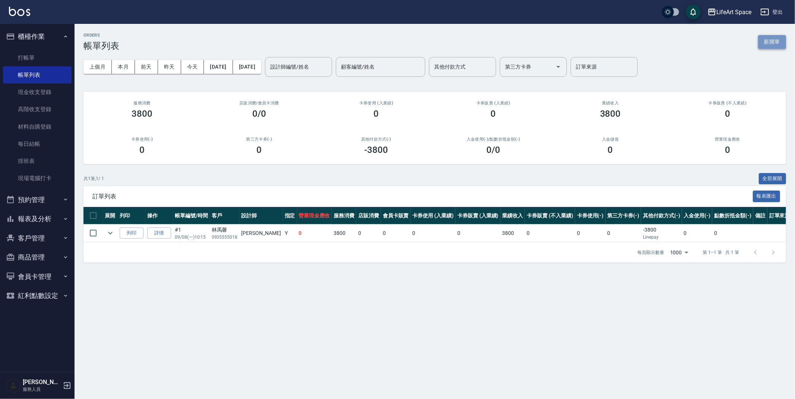
click at [762, 41] on button "新開單" at bounding box center [772, 42] width 28 height 14
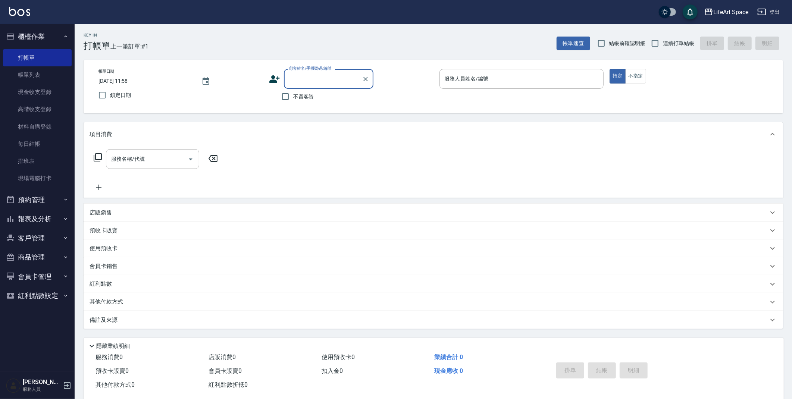
click at [125, 83] on input "[DATE] 11:58" at bounding box center [145, 81] width 95 height 12
type input "[DATE] 11:58"
click at [329, 73] on input "顧客姓名/手機號碼/編號" at bounding box center [323, 78] width 72 height 13
click at [305, 104] on li "新增 "g042"" at bounding box center [328, 110] width 89 height 12
drag, startPoint x: 305, startPoint y: 102, endPoint x: 301, endPoint y: 91, distance: 12.4
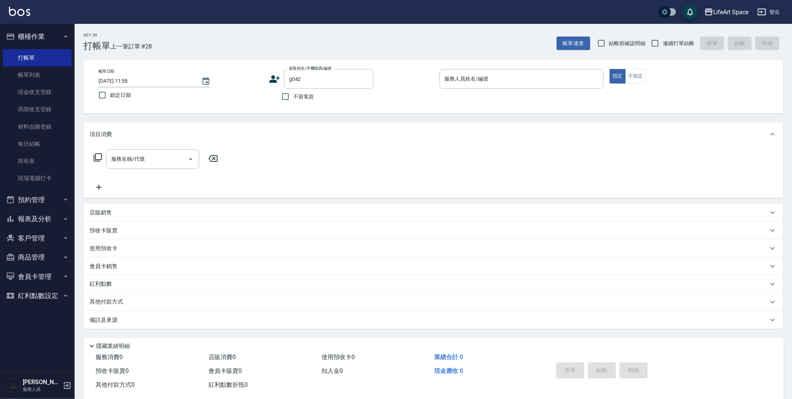
click at [302, 96] on label "不留客資" at bounding box center [295, 97] width 37 height 16
click at [302, 86] on div "g042 顧客姓名/手機號碼/編號" at bounding box center [328, 79] width 89 height 20
drag, startPoint x: 302, startPoint y: 98, endPoint x: 124, endPoint y: 195, distance: 202.6
click at [302, 97] on li "[PERSON_NAME]/0978827598/G042" at bounding box center [328, 98] width 89 height 12
type input "[PERSON_NAME]/0978827598/G042"
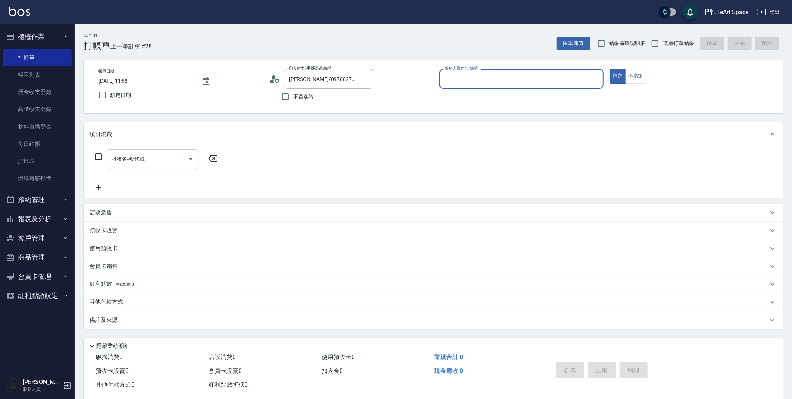
type input "[PERSON_NAME](無代號)"
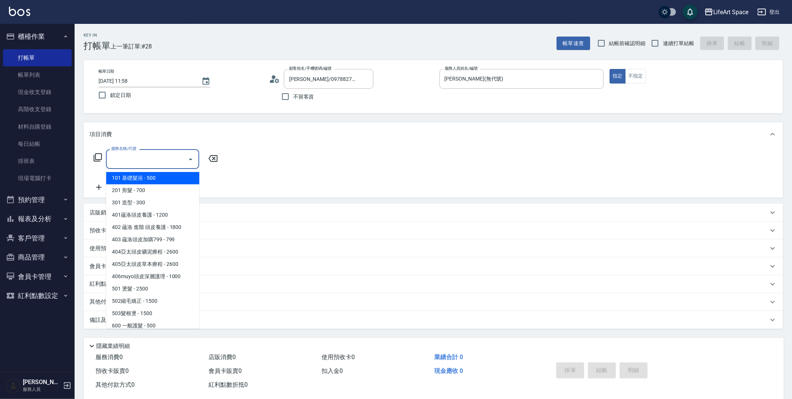
click at [150, 154] on input "服務名稱/代號" at bounding box center [146, 158] width 75 height 13
click at [146, 187] on span "201 剪髮 - 700" at bounding box center [152, 190] width 93 height 12
type input "201 剪髮(201)"
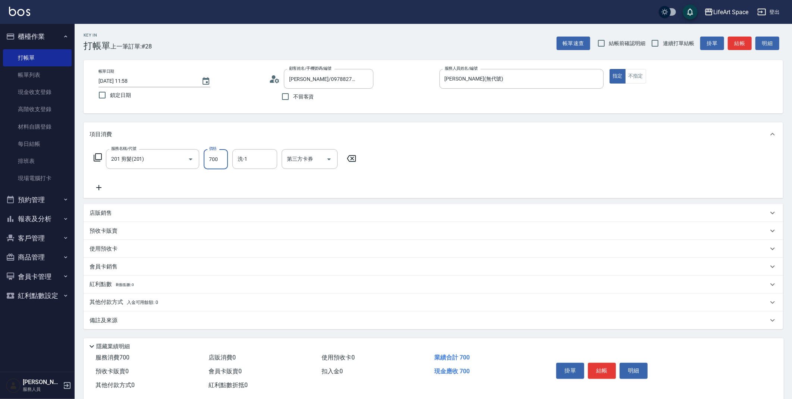
click at [221, 155] on input "700" at bounding box center [216, 159] width 24 height 20
type input "800"
click at [179, 323] on div "備註及來源" at bounding box center [428, 321] width 678 height 8
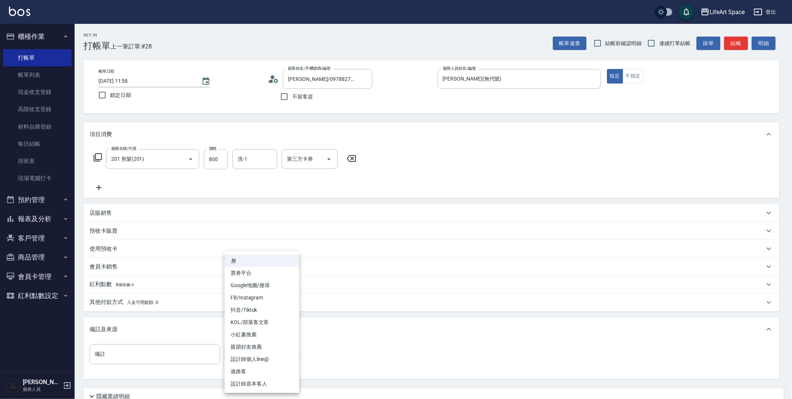
click at [285, 350] on body "LifeArt Space 登出 櫃檯作業 打帳單 帳單列表 現金收支登錄 高階收支登錄 材料自購登錄 每日結帳 排班表 現場電腦打卡 預約管理 預約管理 單…" at bounding box center [396, 230] width 792 height 460
click at [269, 383] on li "設計師原本客人" at bounding box center [261, 384] width 75 height 12
type input "設計師原本客人"
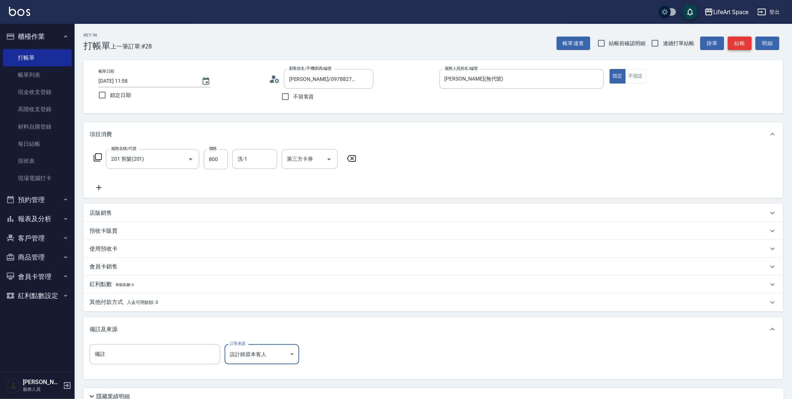
click at [740, 46] on button "結帳" at bounding box center [739, 44] width 24 height 14
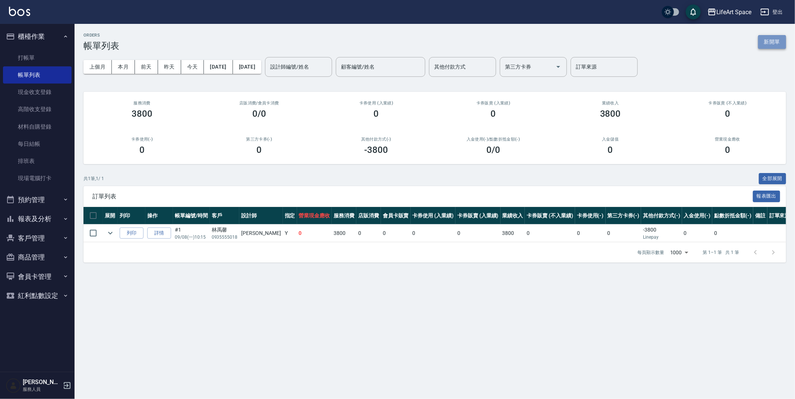
click at [780, 38] on button "新開單" at bounding box center [772, 42] width 28 height 14
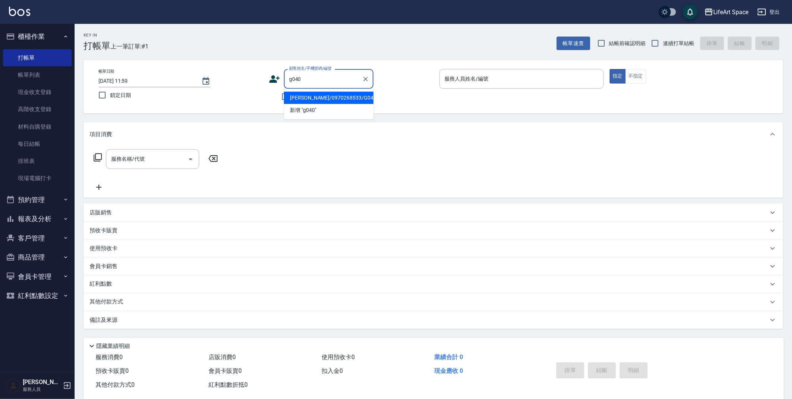
drag, startPoint x: 317, startPoint y: 95, endPoint x: 116, endPoint y: 125, distance: 203.1
click at [316, 95] on li "[PERSON_NAME]/0970268533/G040" at bounding box center [328, 98] width 89 height 12
type input "[PERSON_NAME]/0970268533/G040"
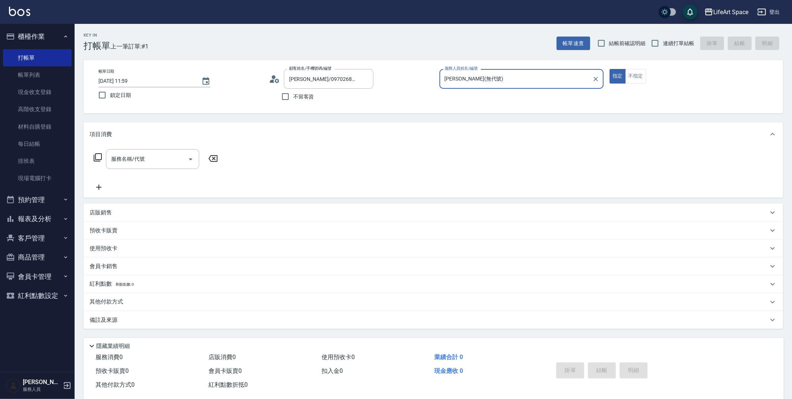
type input "[PERSON_NAME](無代號)"
click at [127, 84] on input "[DATE] 11:59" at bounding box center [145, 81] width 95 height 12
type input "[DATE] 11:59"
click at [132, 162] on div "服務名稱/代號 服務名稱/代號" at bounding box center [152, 159] width 93 height 20
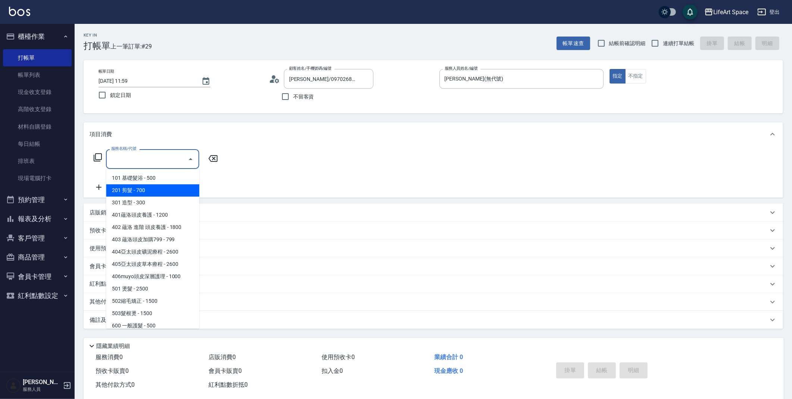
drag, startPoint x: 142, startPoint y: 188, endPoint x: 182, endPoint y: 166, distance: 45.2
click at [142, 188] on span "201 剪髮 - 700" at bounding box center [152, 190] width 93 height 12
type input "201 剪髮(201)"
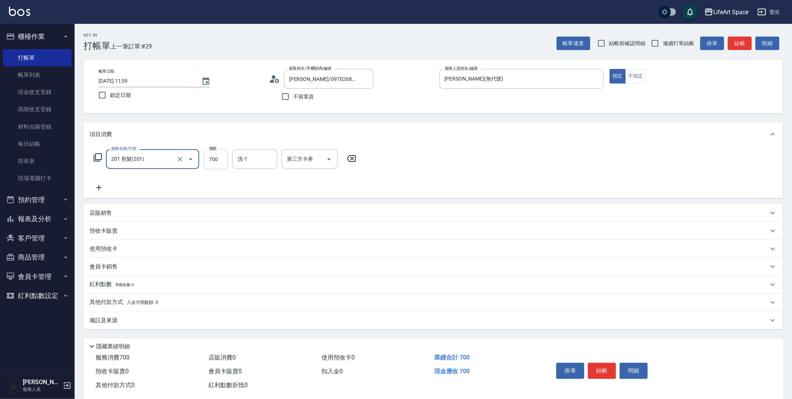
click at [219, 160] on input "700" at bounding box center [216, 159] width 24 height 20
type input "800"
click at [138, 314] on div "備註及來源" at bounding box center [433, 320] width 699 height 18
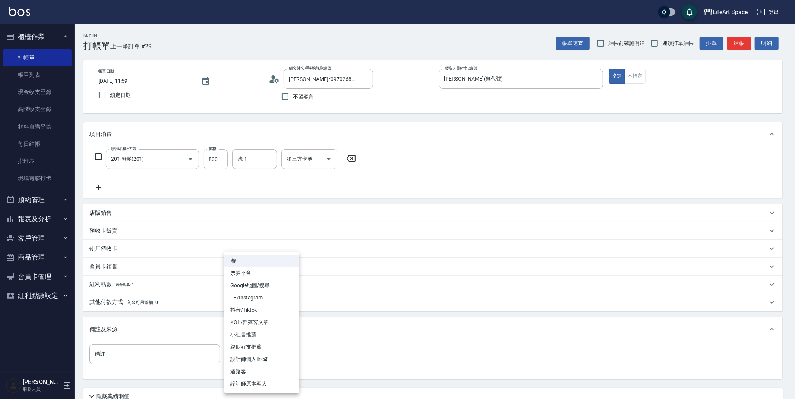
click at [229, 353] on body "LifeArt Space 登出 櫃檯作業 打帳單 帳單列表 現金收支登錄 高階收支登錄 材料自購登錄 每日結帳 排班表 現場電腦打卡 預約管理 預約管理 單…" at bounding box center [397, 230] width 795 height 460
click at [241, 387] on li "設計師原本客人" at bounding box center [261, 384] width 75 height 12
type input "設計師原本客人"
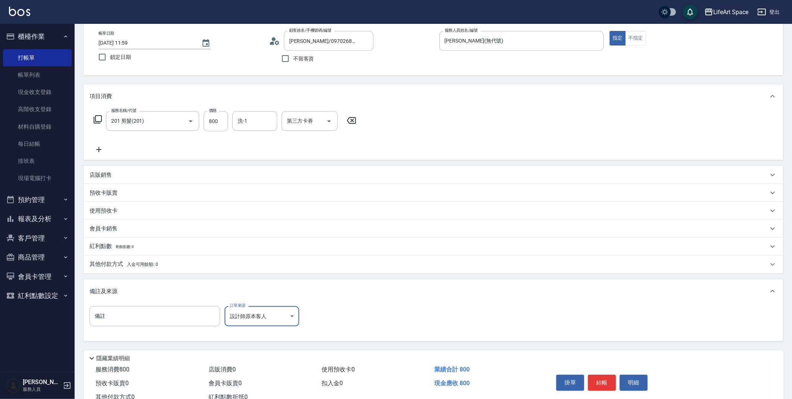
scroll to position [64, 0]
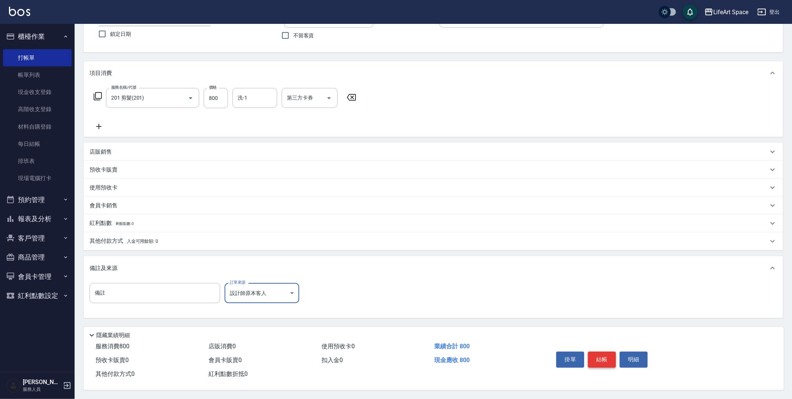
click at [597, 352] on button "結帳" at bounding box center [602, 360] width 28 height 16
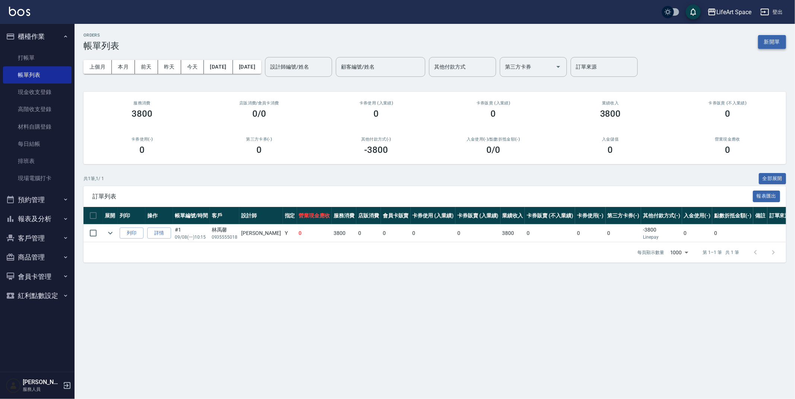
click at [780, 41] on button "新開單" at bounding box center [772, 42] width 28 height 14
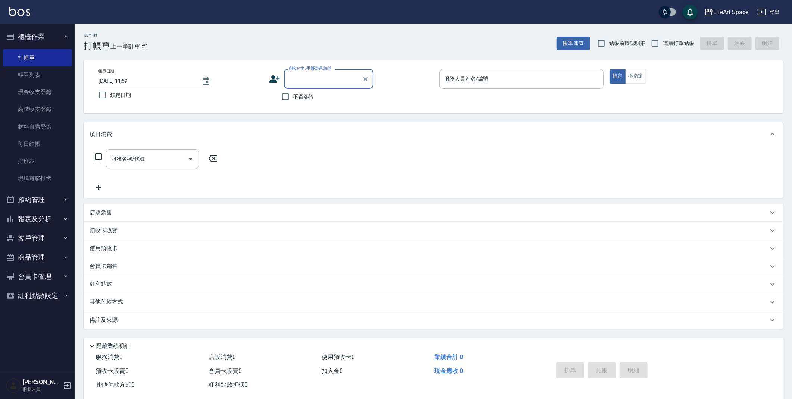
click at [123, 82] on input "[DATE] 11:59" at bounding box center [145, 81] width 95 height 12
type input "[DATE] 11:59"
click at [315, 51] on div "Key In 打帳單 上一筆訂單:#30 帳單速查 結帳前確認明細 連續打單結帳 掛單 結帳 明細" at bounding box center [429, 37] width 708 height 27
click at [315, 78] on input "顧客姓名/手機號碼/編號" at bounding box center [323, 78] width 72 height 13
click at [309, 96] on li "[PERSON_NAME]/0909896321/G074" at bounding box center [328, 98] width 89 height 12
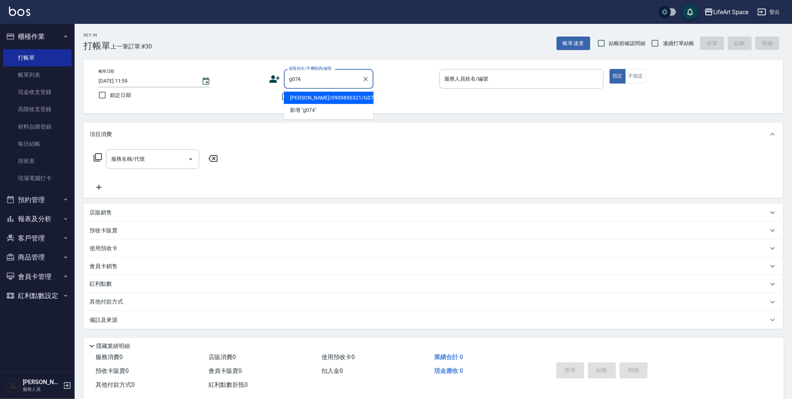
type input "[PERSON_NAME]/0909896321/G074"
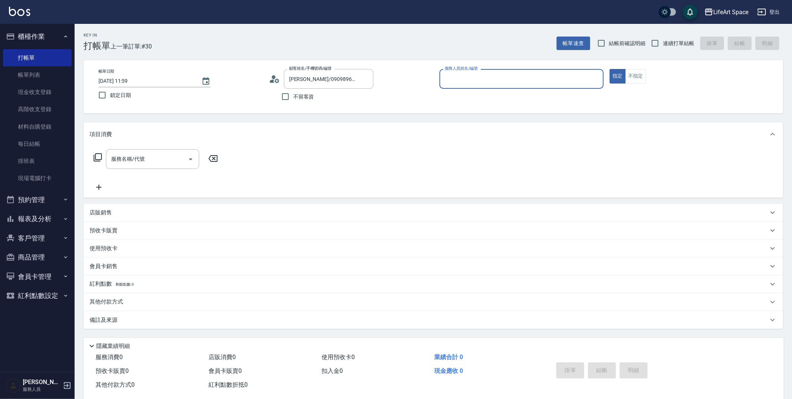
type input "[PERSON_NAME](無代號)"
click at [149, 158] on input "服務名稱/代號" at bounding box center [146, 158] width 75 height 13
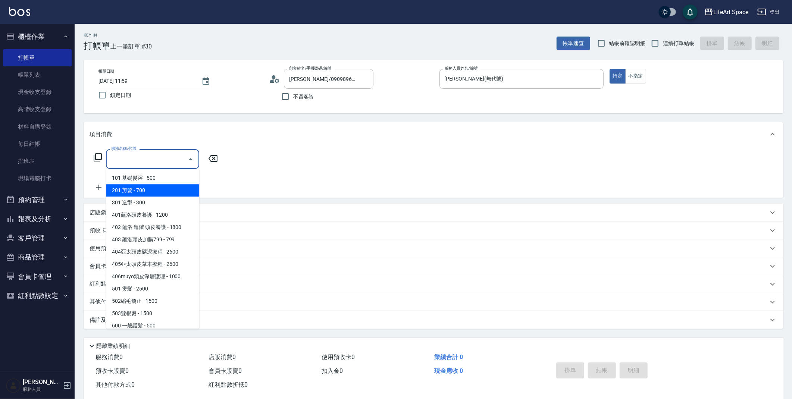
click at [148, 190] on span "201 剪髮 - 700" at bounding box center [152, 190] width 93 height 12
type input "201 剪髮(201)"
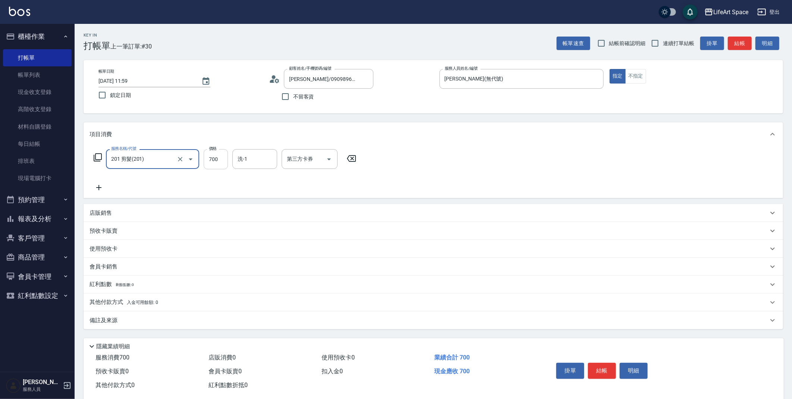
click at [216, 157] on input "700" at bounding box center [216, 159] width 24 height 20
type input "800"
click at [114, 313] on div "備註及來源" at bounding box center [433, 320] width 699 height 18
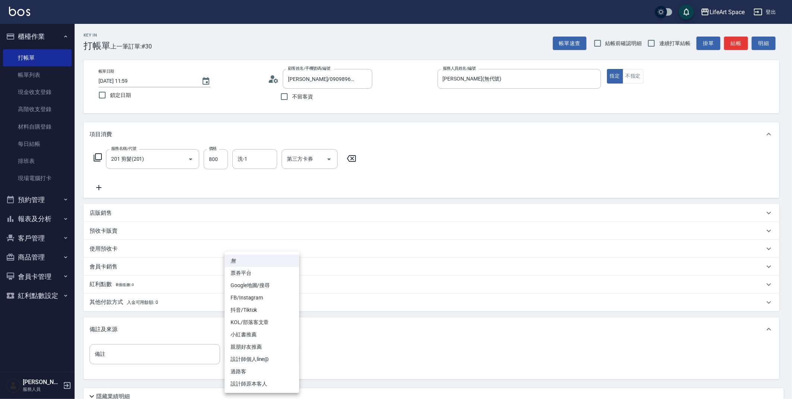
drag, startPoint x: 243, startPoint y: 348, endPoint x: 253, endPoint y: 366, distance: 20.4
click at [244, 348] on body "LifeArt Space 登出 櫃檯作業 打帳單 帳單列表 現金收支登錄 高階收支登錄 材料自購登錄 每日結帳 排班表 現場電腦打卡 預約管理 預約管理 單…" at bounding box center [396, 230] width 792 height 460
click at [252, 379] on li "設計師原本客人" at bounding box center [261, 384] width 75 height 12
type input "設計師原本客人"
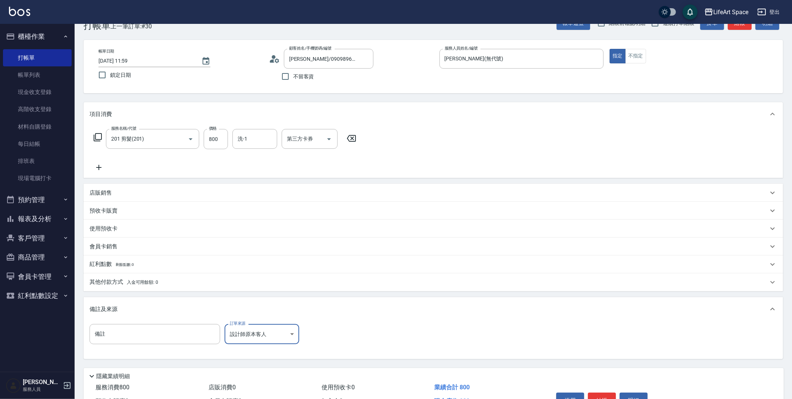
scroll to position [30, 0]
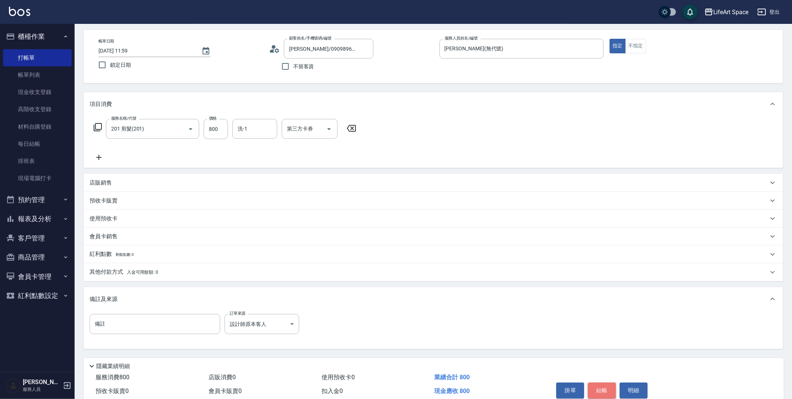
click at [601, 387] on button "結帳" at bounding box center [602, 391] width 28 height 16
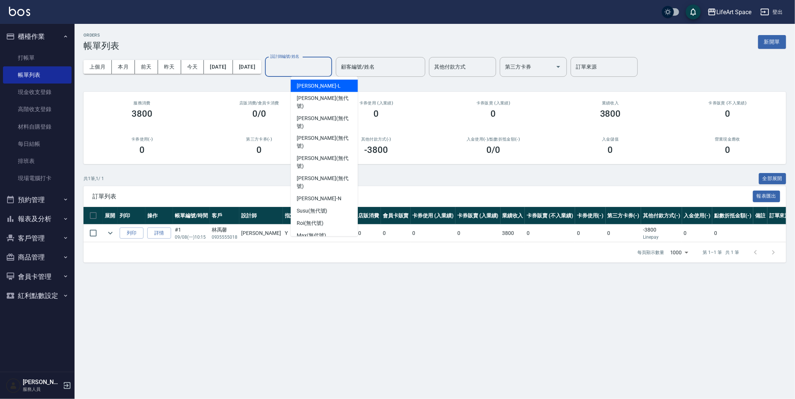
click at [309, 72] on input "設計師編號/姓名" at bounding box center [298, 66] width 60 height 13
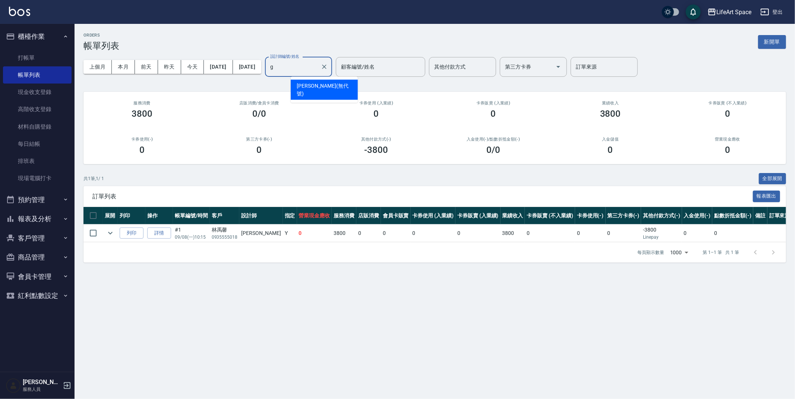
click at [318, 82] on span "[PERSON_NAME] (無代號)" at bounding box center [324, 90] width 55 height 16
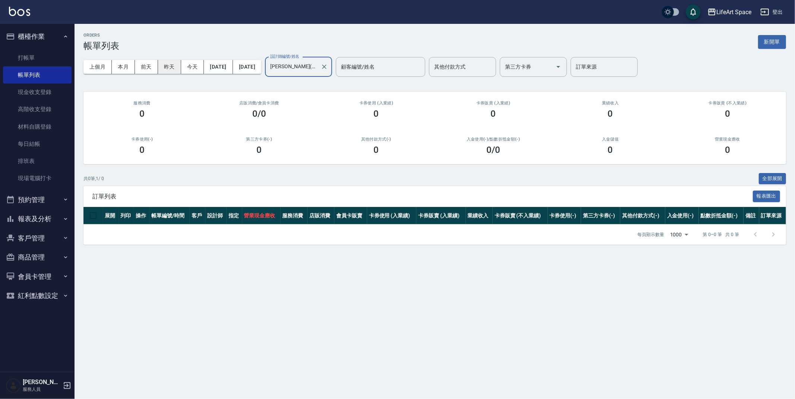
type input "[PERSON_NAME](無代號)"
click at [174, 67] on button "昨天" at bounding box center [169, 67] width 23 height 14
click at [152, 70] on button "前天" at bounding box center [146, 67] width 23 height 14
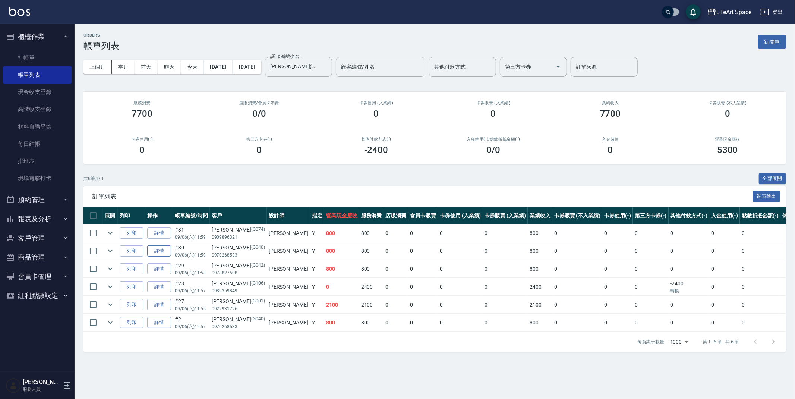
click at [169, 246] on link "詳情" at bounding box center [159, 251] width 24 height 12
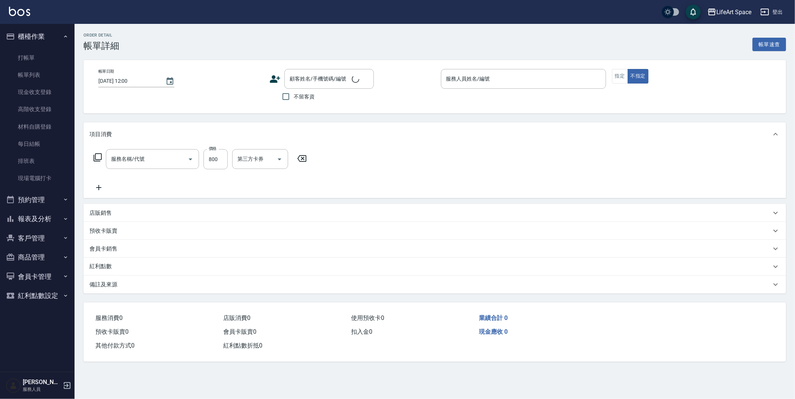
type input "[DATE] 11:59"
type input "[PERSON_NAME](無代號)"
type input "設計師原本客人"
type input "201 剪髮(201)"
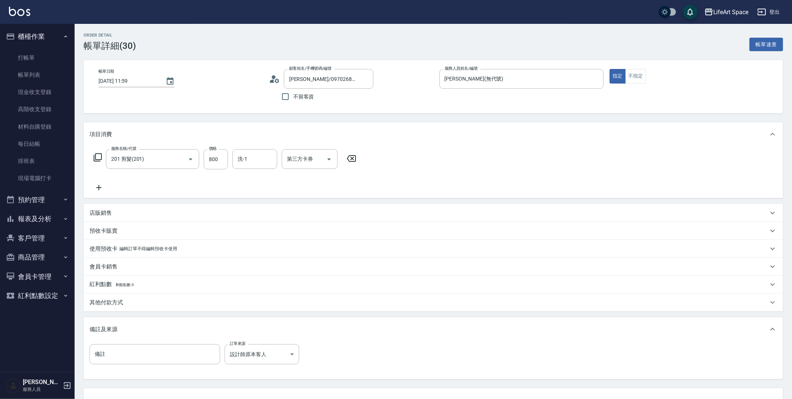
type input "[PERSON_NAME]/0970268533/G040"
click at [126, 82] on input "[DATE] 11:59" at bounding box center [128, 81] width 60 height 12
type input "[DATE] 11:59"
click at [329, 75] on input "[PERSON_NAME]/0970268533/G040" at bounding box center [323, 78] width 72 height 13
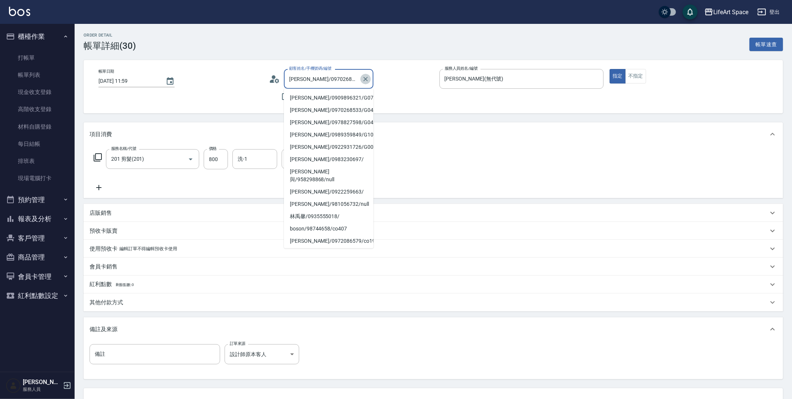
drag, startPoint x: 369, startPoint y: 76, endPoint x: 344, endPoint y: 74, distance: 25.1
click at [369, 76] on button "Clear" at bounding box center [365, 79] width 10 height 10
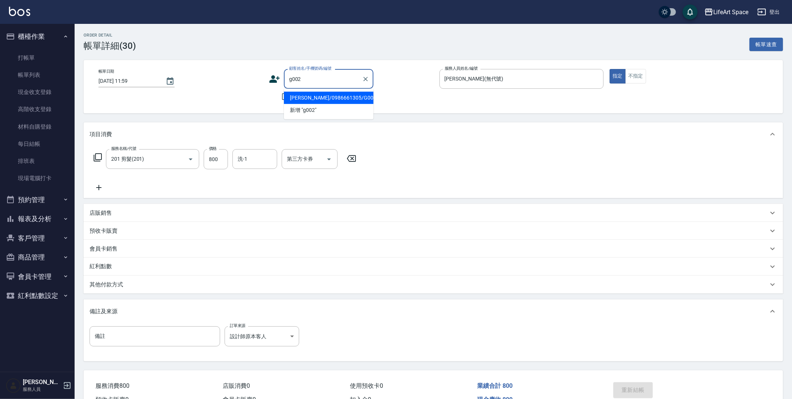
click at [314, 95] on li "[PERSON_NAME]/0986661305/G002" at bounding box center [328, 98] width 89 height 12
type input "[PERSON_NAME]/0986661305/G002"
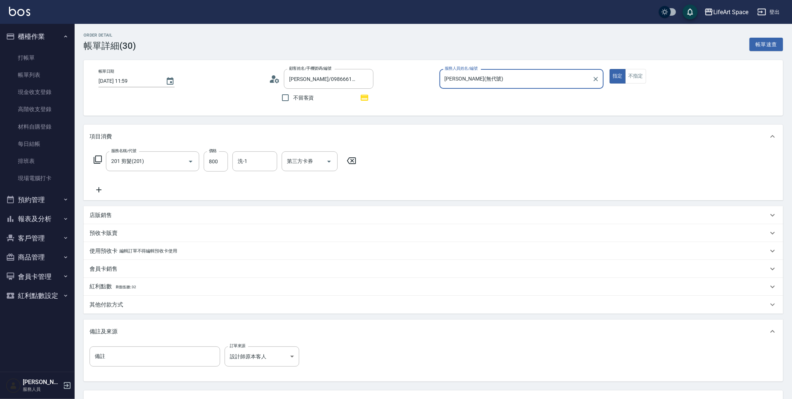
click at [97, 160] on icon at bounding box center [97, 159] width 9 height 9
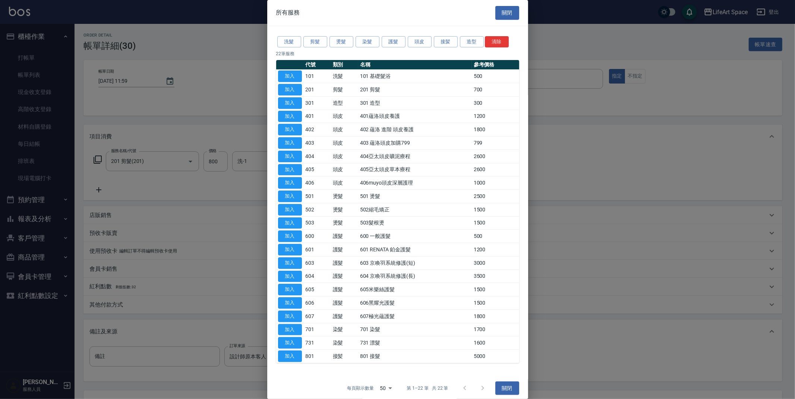
click at [290, 79] on button "加入" at bounding box center [290, 76] width 24 height 12
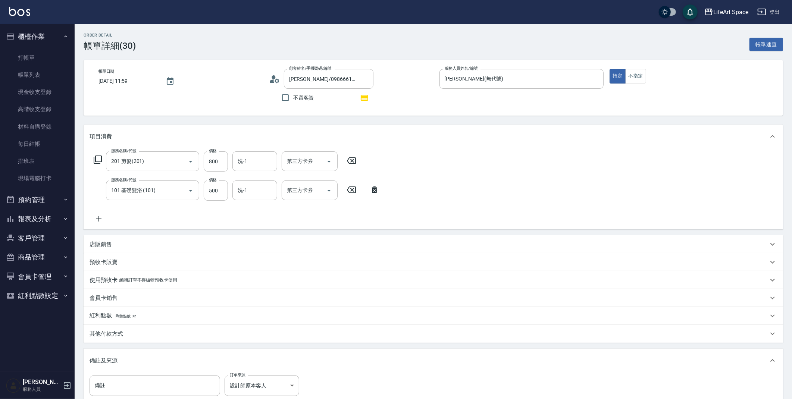
click at [356, 160] on icon at bounding box center [351, 160] width 19 height 9
click at [224, 186] on input "500" at bounding box center [216, 190] width 24 height 20
type input "900"
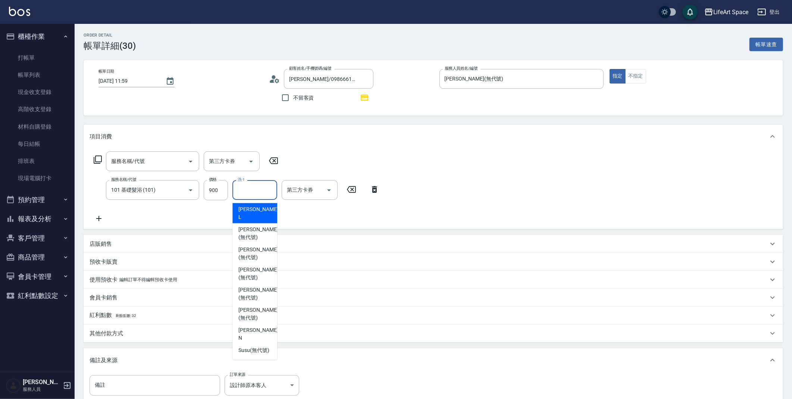
click at [268, 185] on input "洗-1" at bounding box center [255, 189] width 38 height 13
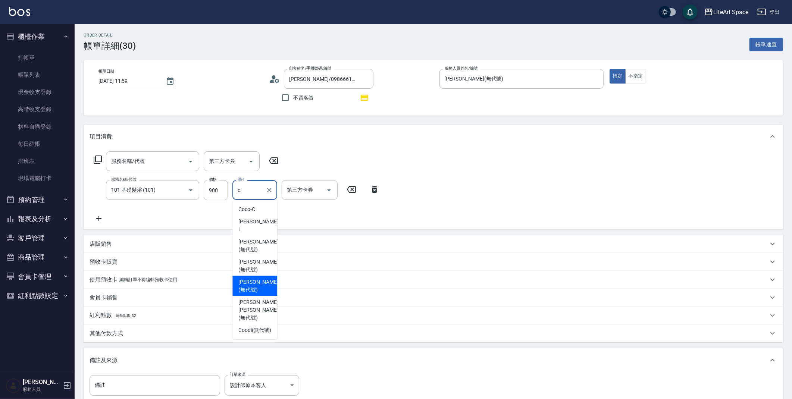
click at [255, 278] on span "[PERSON_NAME] (無代號)" at bounding box center [258, 286] width 40 height 16
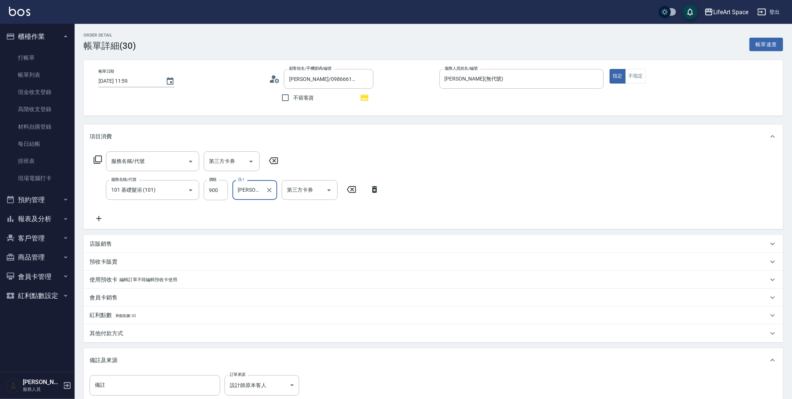
type input "[PERSON_NAME](無代號)"
click at [138, 335] on div "其他付款方式" at bounding box center [428, 334] width 678 height 8
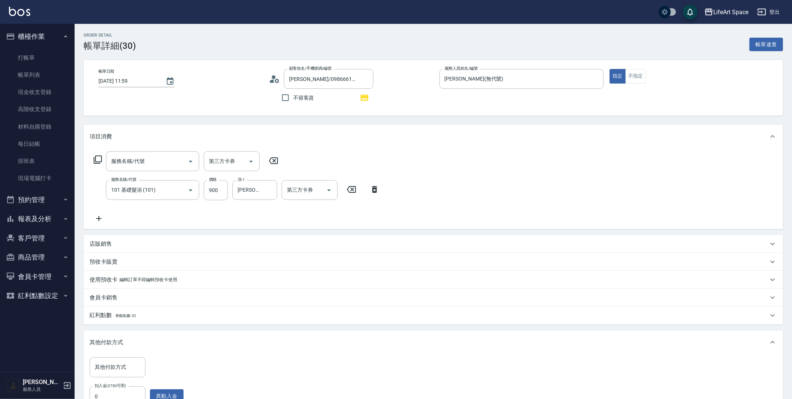
click at [149, 318] on div "紅利點數 剩餘點數: 32" at bounding box center [428, 315] width 678 height 8
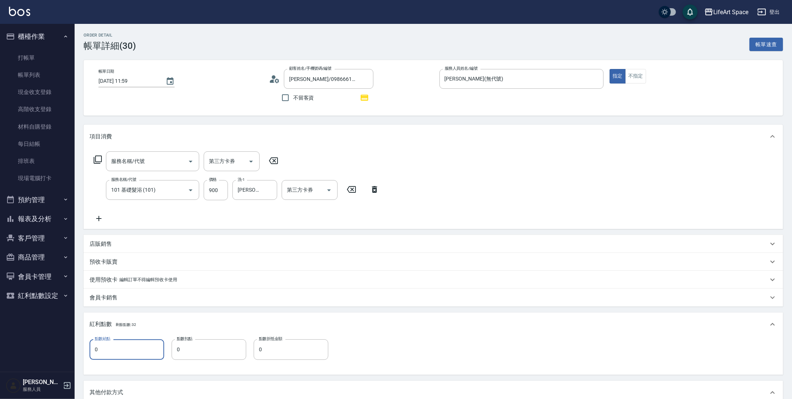
click at [138, 346] on input "0" at bounding box center [126, 349] width 75 height 20
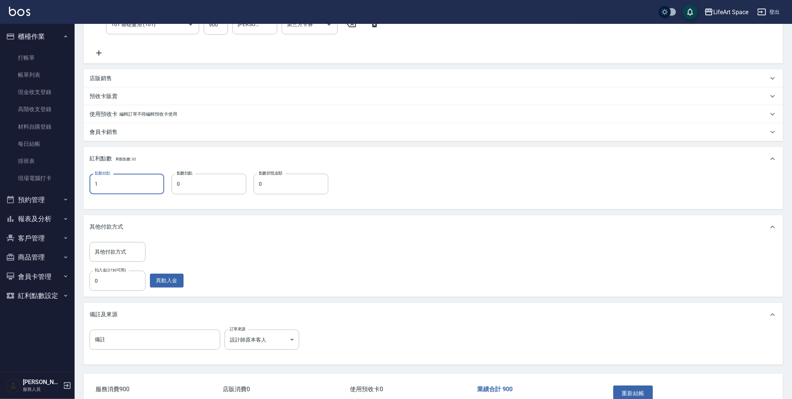
scroll to position [211, 0]
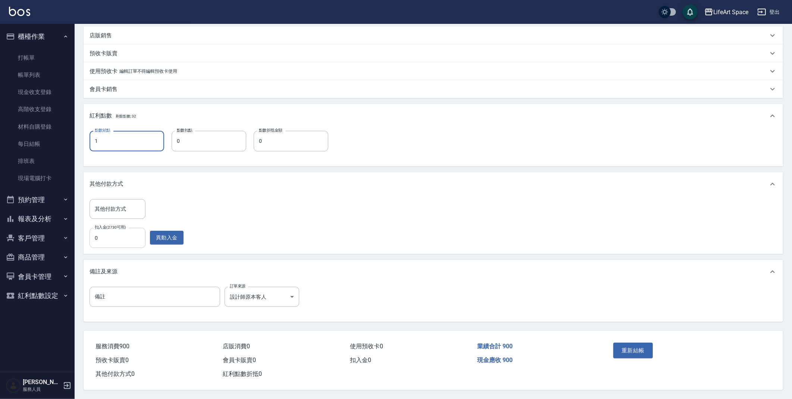
type input "1"
click at [119, 235] on input "0" at bounding box center [117, 238] width 56 height 20
type input "900"
click at [630, 343] on button "重新結帳" at bounding box center [633, 351] width 40 height 16
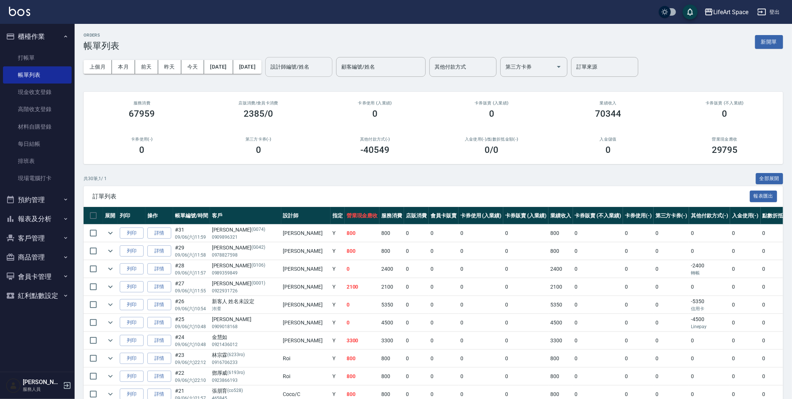
click at [329, 69] on input "設計師編號/姓名" at bounding box center [298, 66] width 60 height 13
click at [320, 88] on span "[PERSON_NAME] (無代號)" at bounding box center [324, 90] width 55 height 16
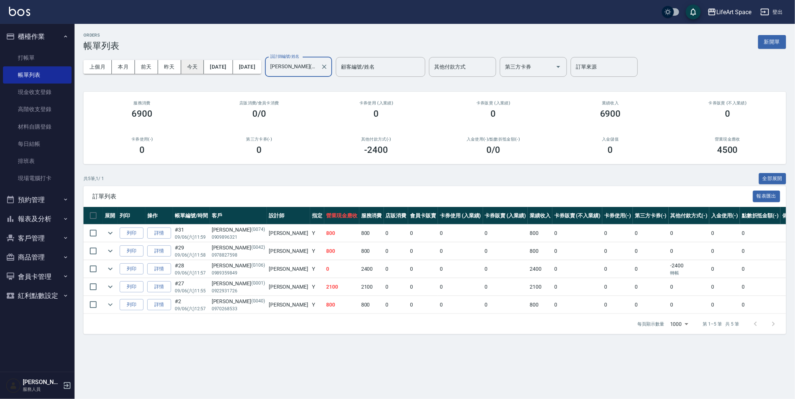
type input "[PERSON_NAME](無代號)"
click at [189, 66] on button "今天" at bounding box center [192, 67] width 23 height 14
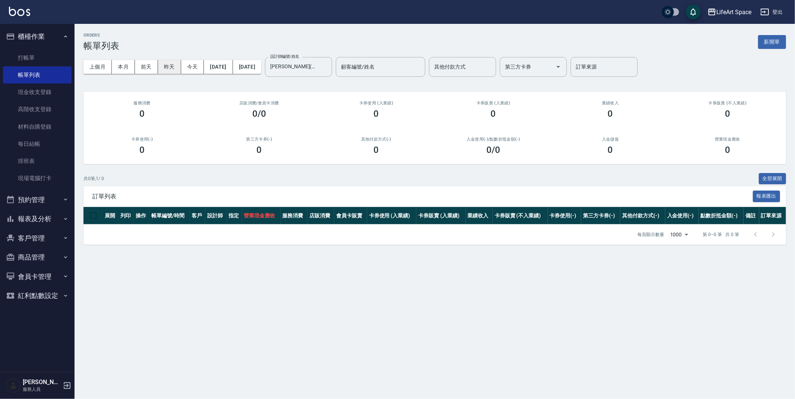
click at [173, 65] on button "昨天" at bounding box center [169, 67] width 23 height 14
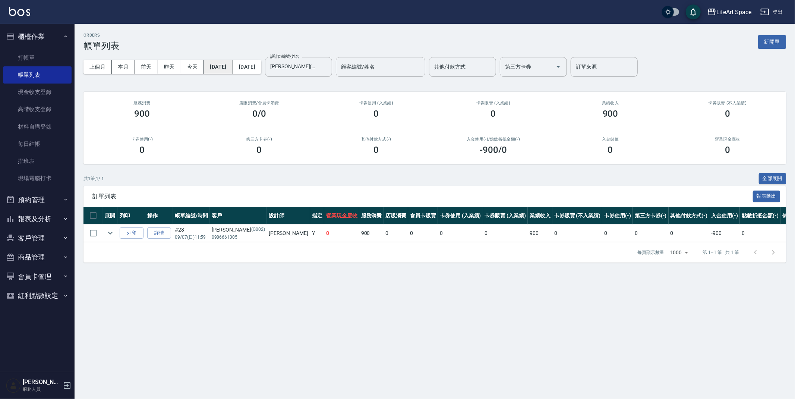
click at [233, 67] on button "[DATE]" at bounding box center [218, 67] width 29 height 14
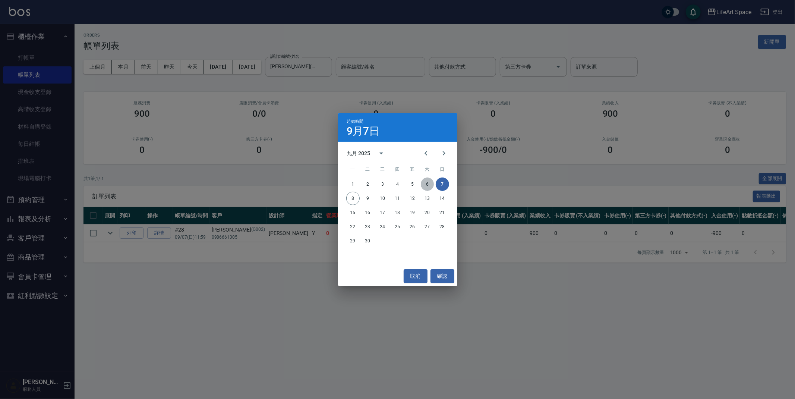
click at [425, 183] on button "6" at bounding box center [427, 183] width 13 height 13
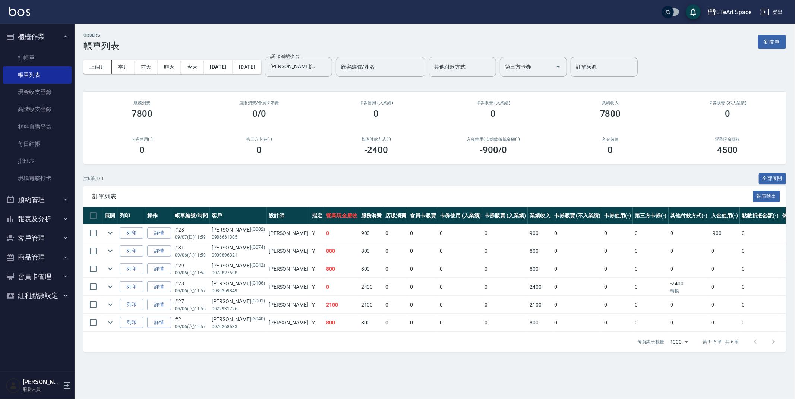
click at [289, 70] on div "上個月 本月 [DATE] [DATE] [DATE] [DATE] [DATE] 設計師編號/姓名 [PERSON_NAME](無代號) 設計師編號/姓名 …" at bounding box center [435, 67] width 703 height 32
click at [261, 70] on button "[DATE]" at bounding box center [247, 67] width 28 height 14
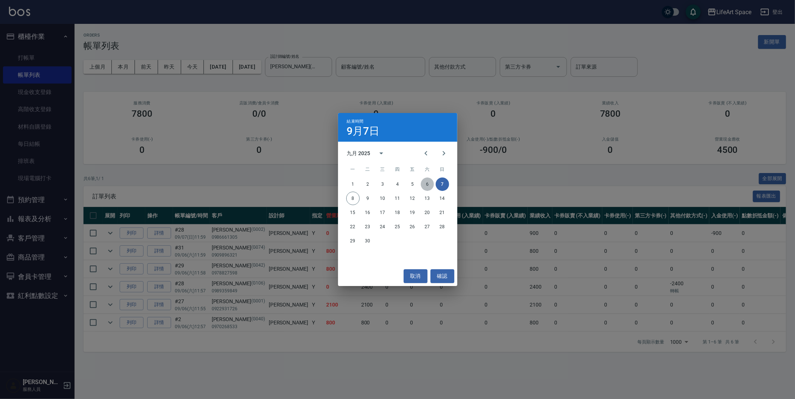
click at [425, 184] on button "6" at bounding box center [427, 183] width 13 height 13
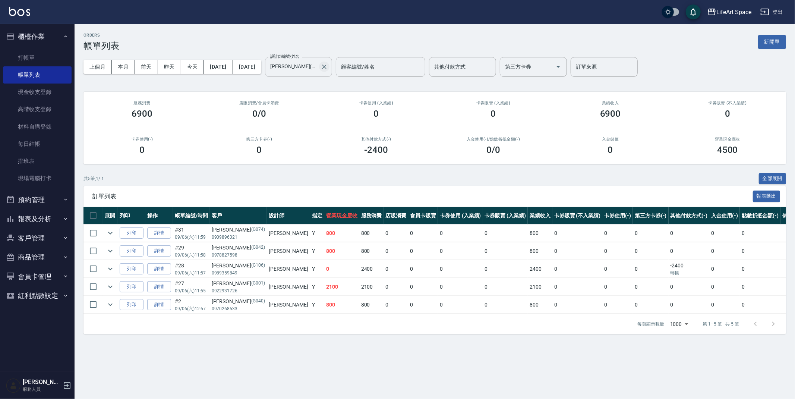
click at [327, 68] on icon "Clear" at bounding box center [324, 67] width 4 height 4
